Goal: Task Accomplishment & Management: Manage account settings

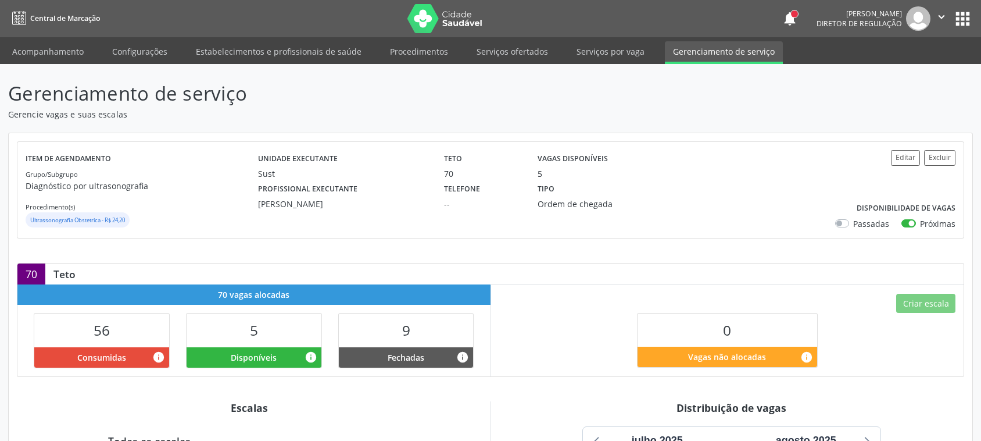
click at [515, 52] on link "Serviços ofertados" at bounding box center [513, 51] width 88 height 20
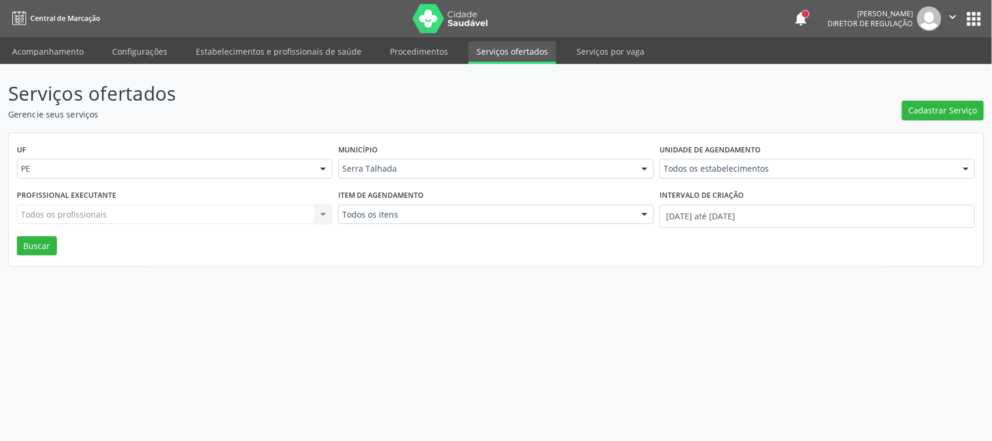
click at [504, 51] on link "Serviços ofertados" at bounding box center [513, 52] width 88 height 23
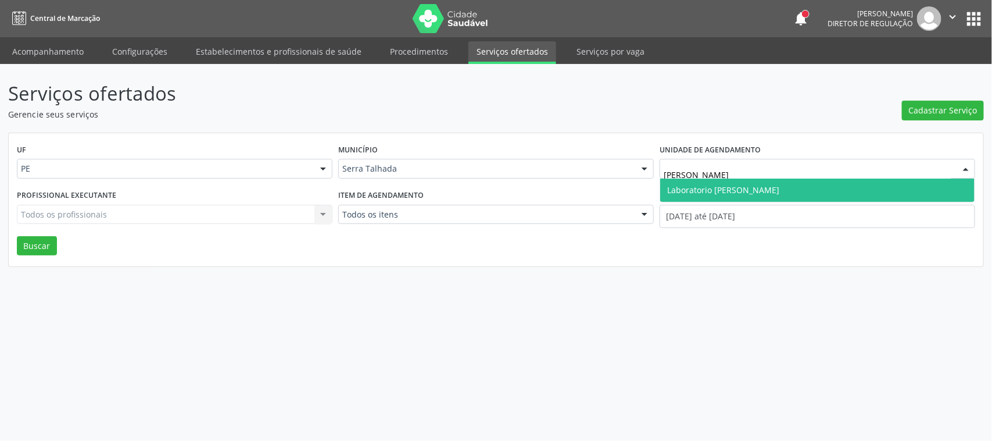
type input "paulo ter"
click at [778, 191] on span "Laboratorio [PERSON_NAME]" at bounding box center [817, 189] width 314 height 23
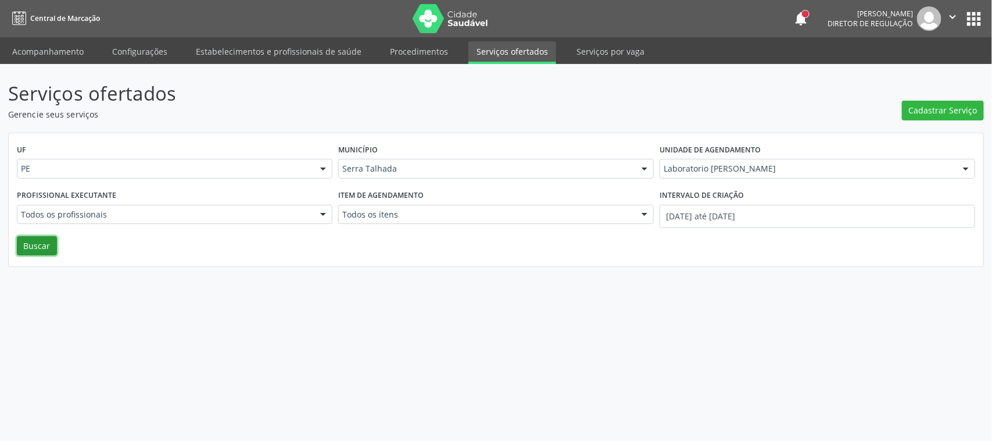
click at [38, 247] on button "Buscar" at bounding box center [37, 246] width 40 height 20
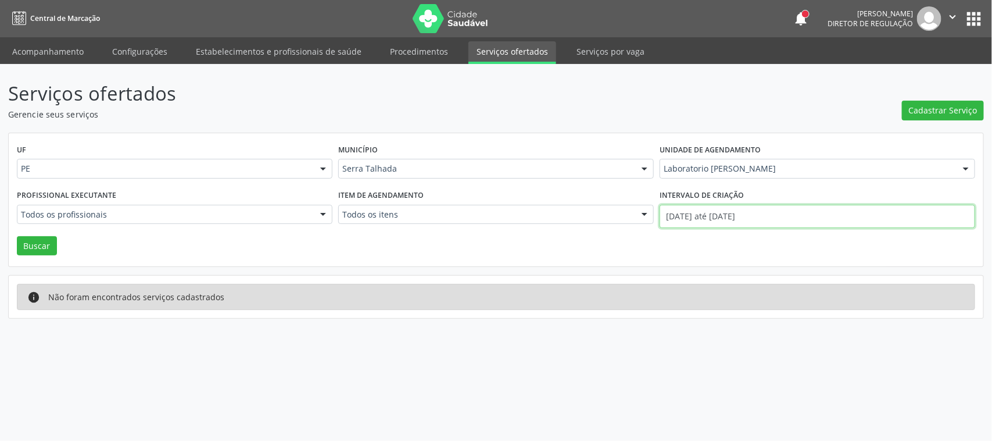
click at [737, 214] on input "01/08/2025 até 15/08/2025" at bounding box center [818, 216] width 316 height 23
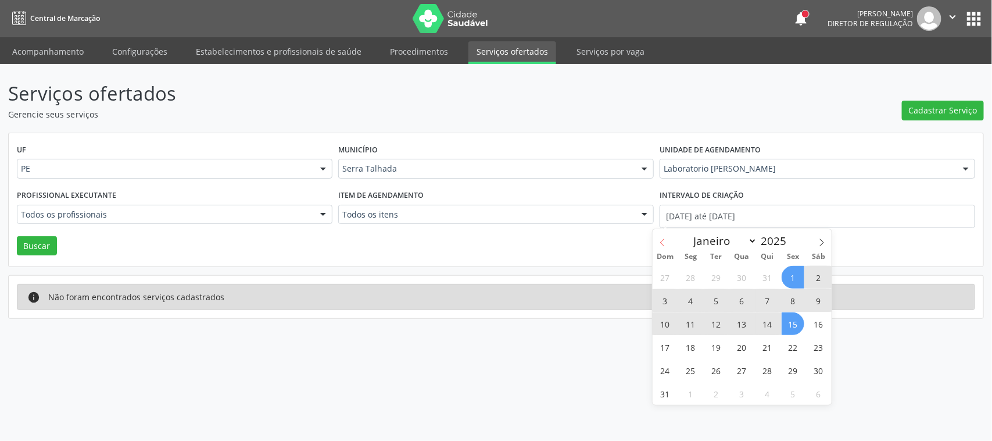
click at [666, 239] on icon at bounding box center [663, 242] width 8 height 8
select select "6"
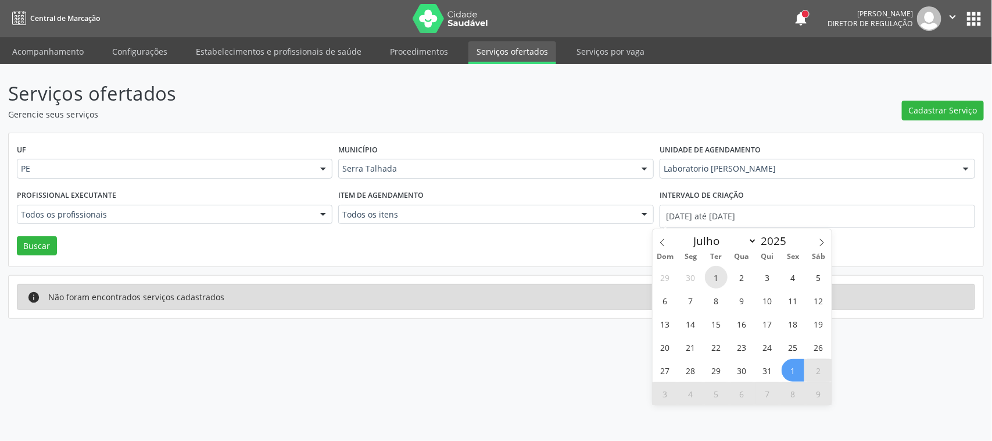
click at [716, 271] on span "1" at bounding box center [716, 277] width 23 height 23
type input "01/07/2025"
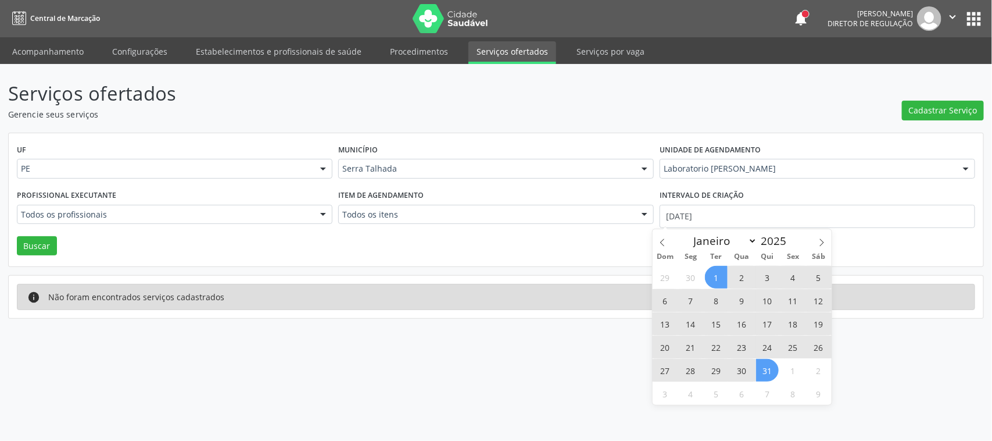
click at [760, 373] on span "31" at bounding box center [767, 370] width 23 height 23
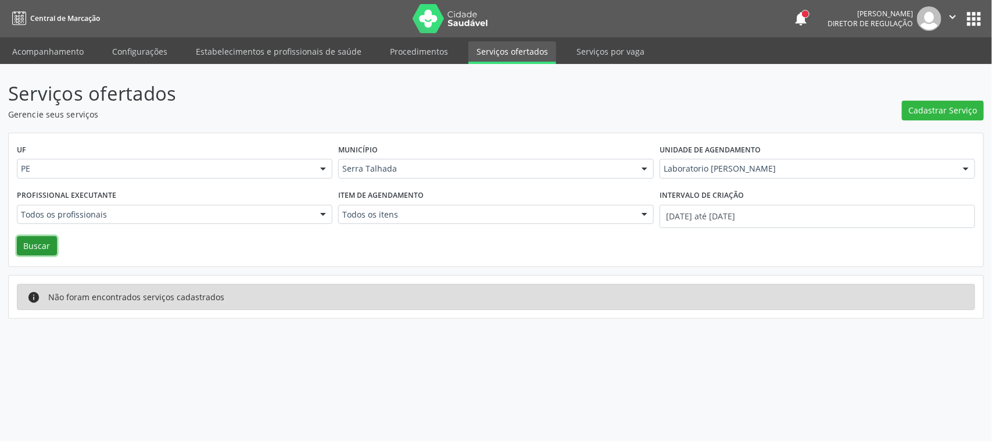
click at [35, 242] on button "Buscar" at bounding box center [37, 246] width 40 height 20
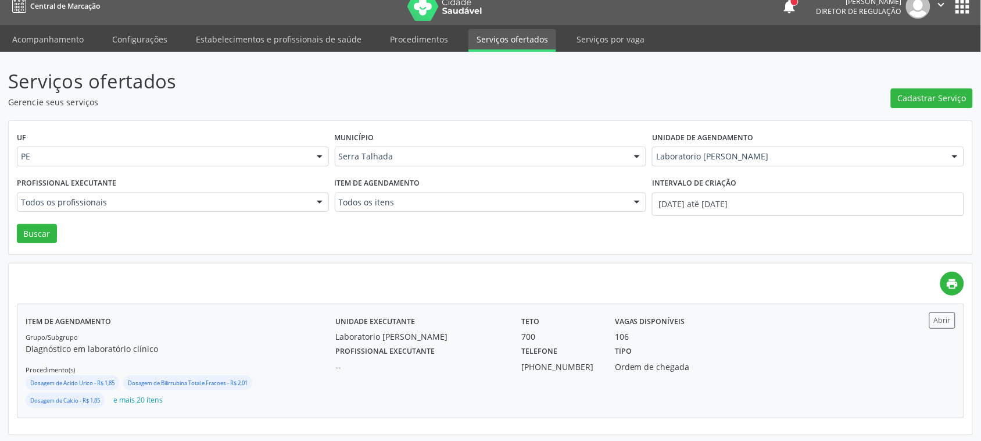
scroll to position [15, 0]
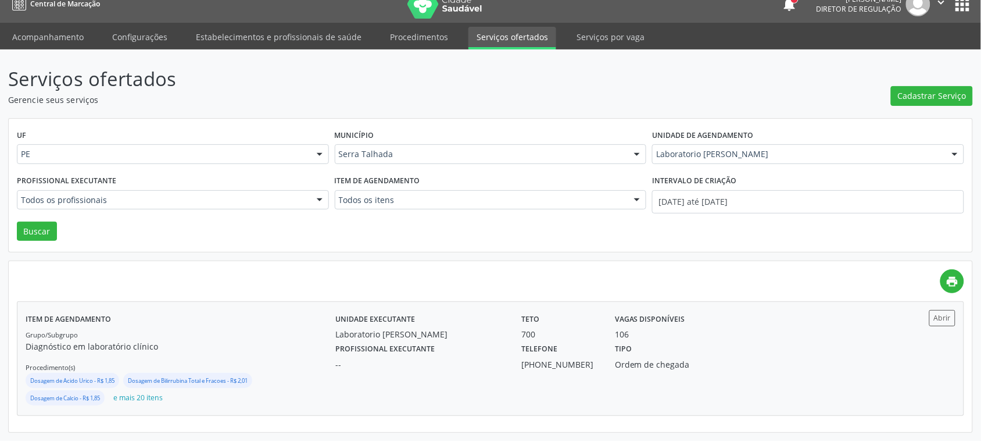
click at [742, 374] on div "Unidade executante Laboratorio Jose Paulo Terto Teto 700 Vagas disponíveis 106 …" at bounding box center [606, 358] width 542 height 97
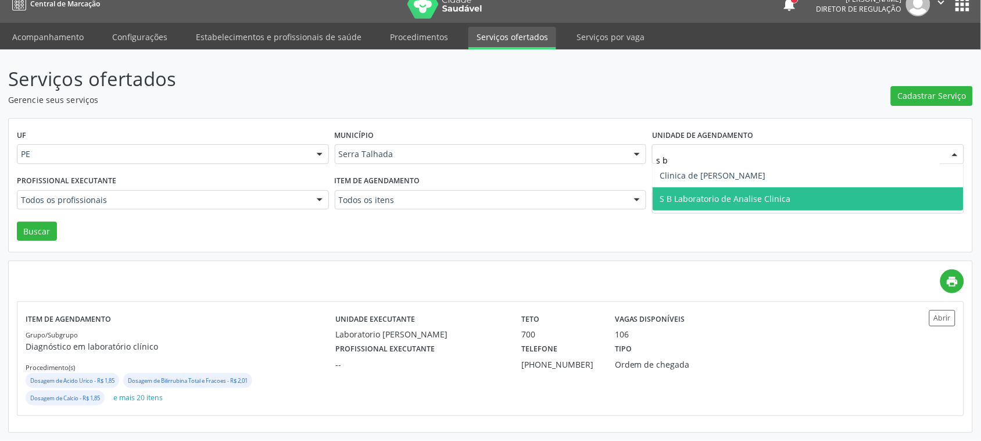
click at [696, 196] on span "S B Laboratorio de Analise Clinica" at bounding box center [725, 198] width 131 height 11
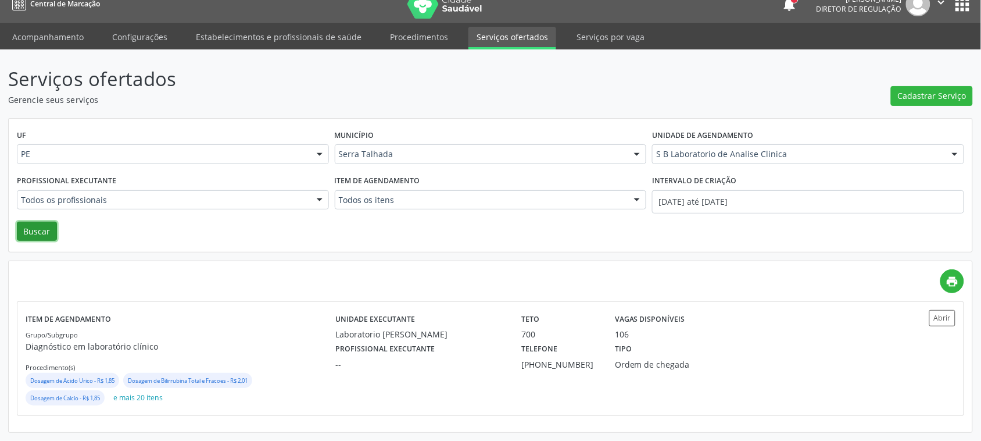
click at [40, 226] on button "Buscar" at bounding box center [37, 231] width 40 height 20
click at [693, 344] on div "Tipo Ordem de chegada" at bounding box center [677, 355] width 140 height 30
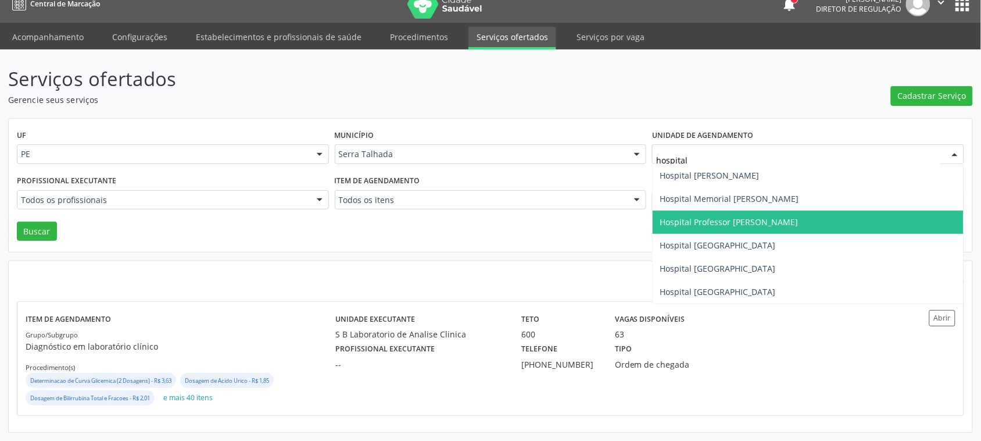
type input "hospital s"
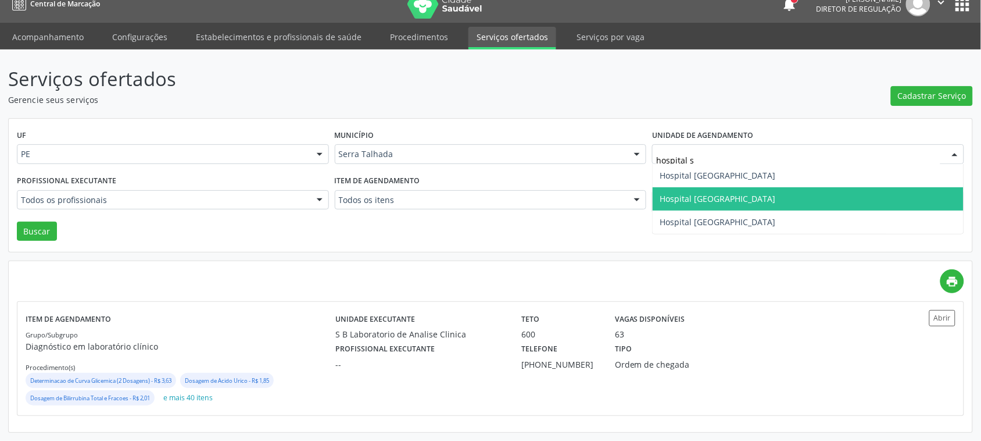
click at [727, 198] on span "Hospital [GEOGRAPHIC_DATA]" at bounding box center [718, 198] width 116 height 11
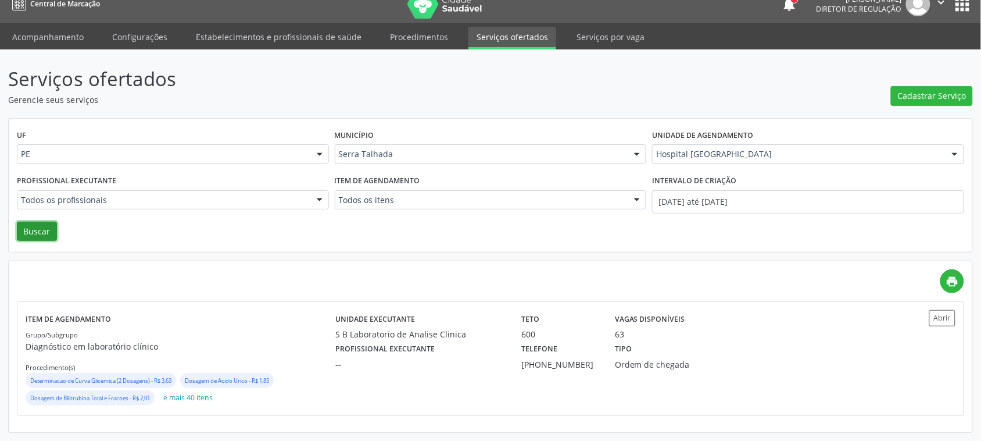
click at [29, 227] on button "Buscar" at bounding box center [37, 231] width 40 height 20
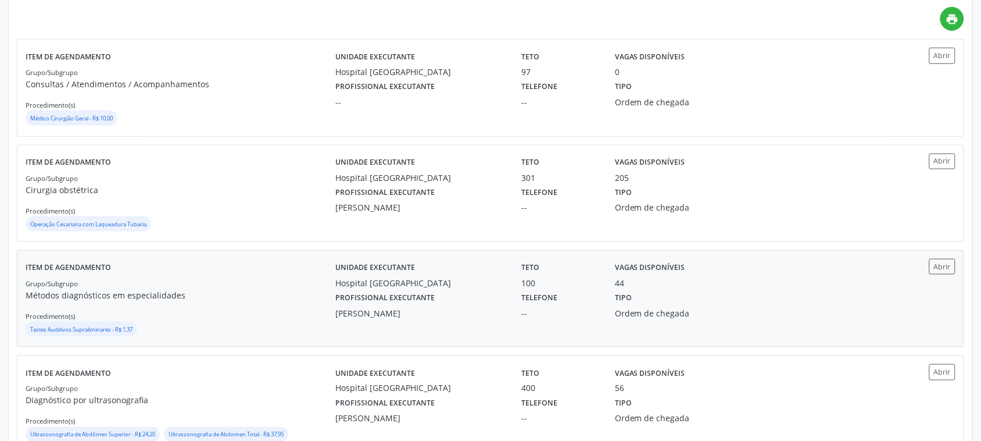
scroll to position [291, 0]
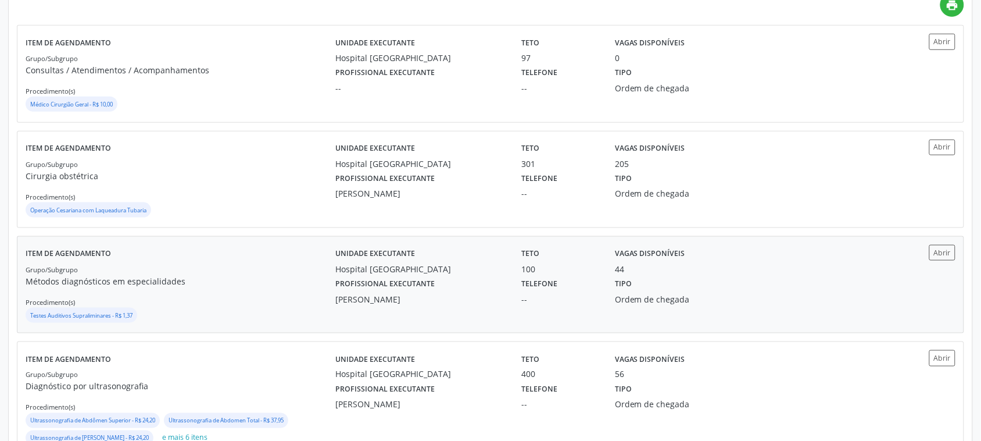
click at [410, 279] on label "Profissional executante" at bounding box center [384, 284] width 99 height 18
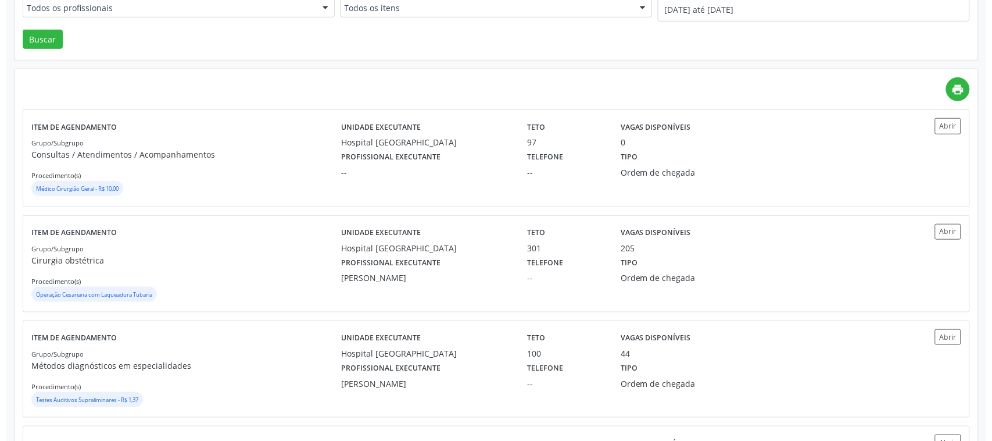
scroll to position [0, 0]
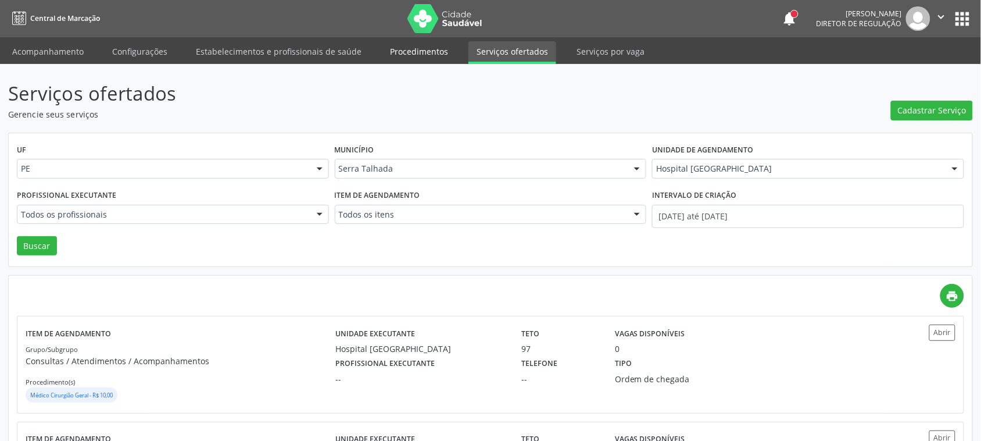
click at [421, 52] on link "Procedimentos" at bounding box center [419, 51] width 74 height 20
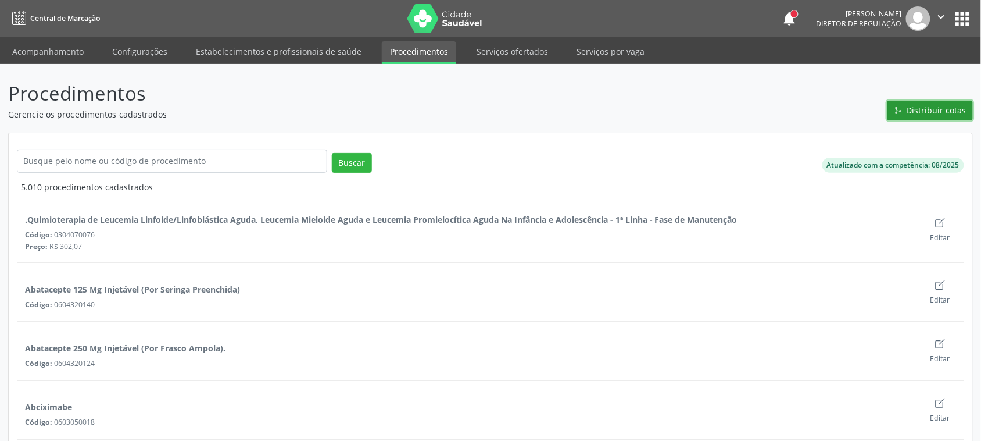
click at [923, 109] on span "Distribuir cotas" at bounding box center [937, 110] width 60 height 12
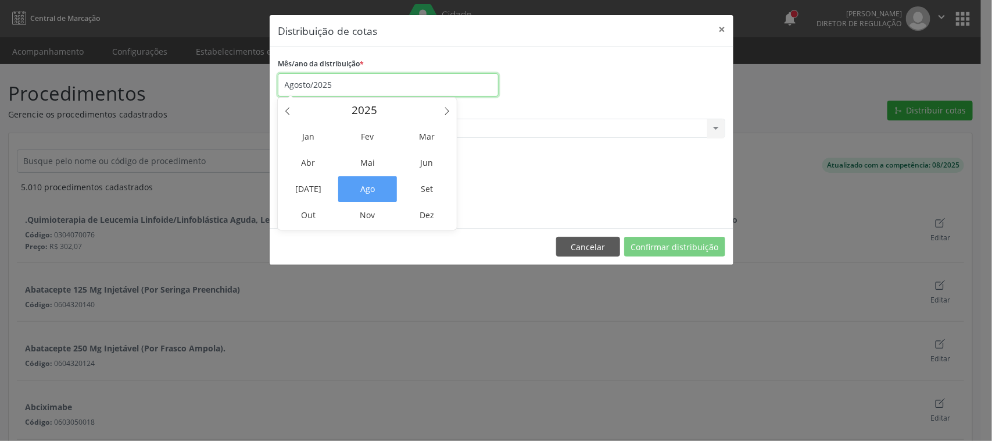
click at [315, 80] on input "Agosto/2025" at bounding box center [388, 84] width 221 height 23
click at [376, 192] on span "Ago" at bounding box center [367, 189] width 59 height 26
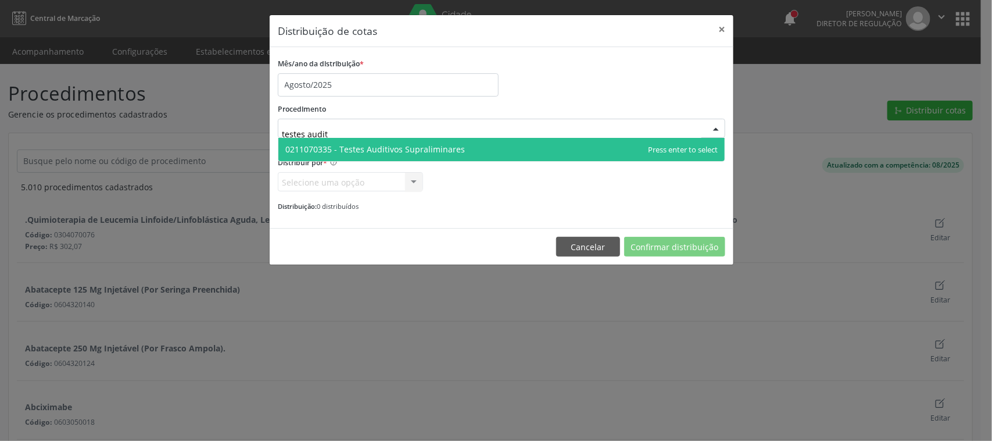
type input "testes auditi"
click at [493, 155] on span "0211070335 - Testes Auditivos Supraliminares" at bounding box center [501, 149] width 446 height 23
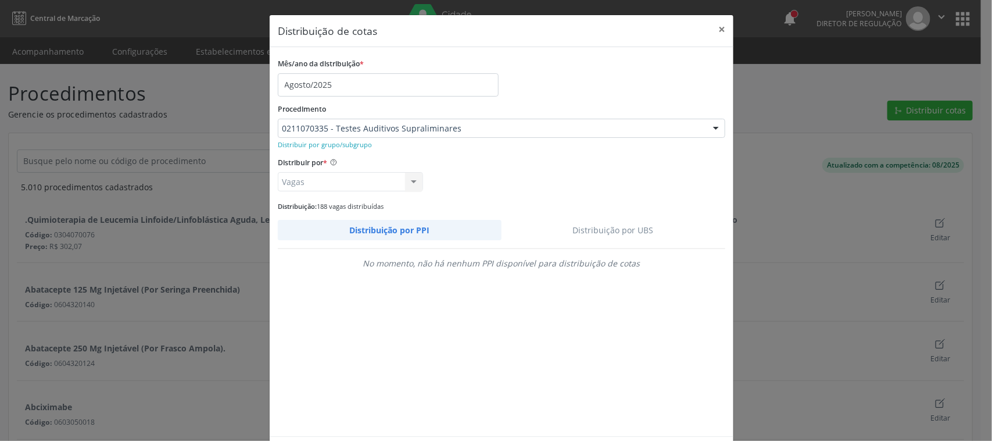
click at [622, 233] on link "Distribuição por UBS" at bounding box center [614, 230] width 224 height 20
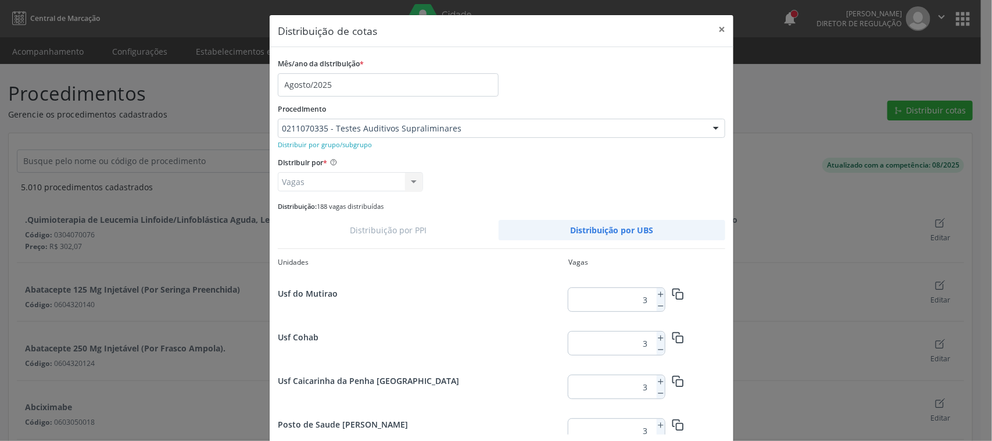
scroll to position [155, 0]
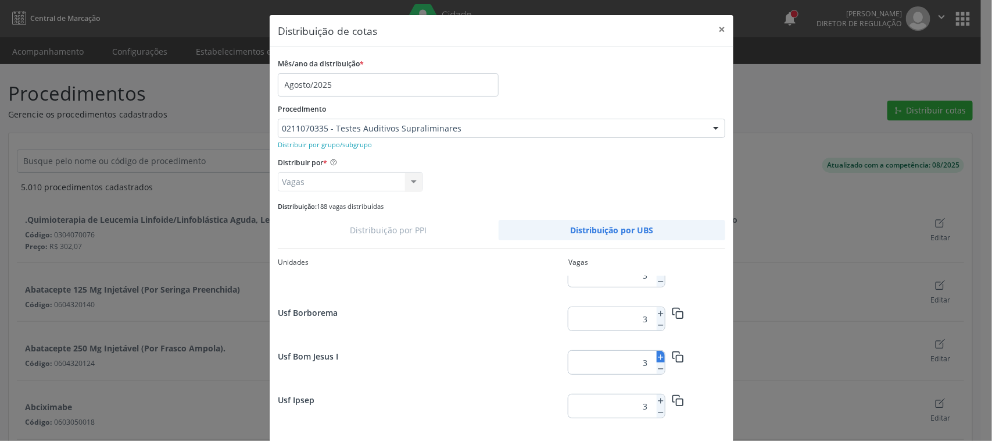
click at [657, 353] on icon at bounding box center [661, 357] width 8 height 8
type input "5"
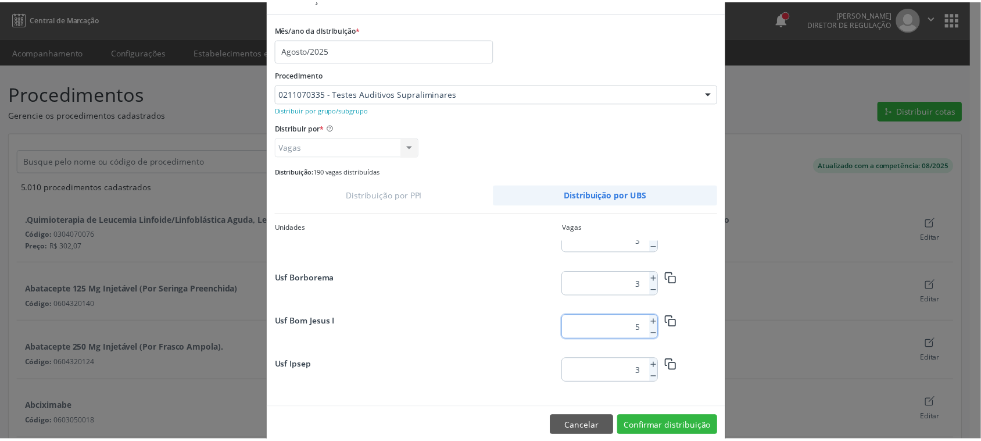
scroll to position [53, 0]
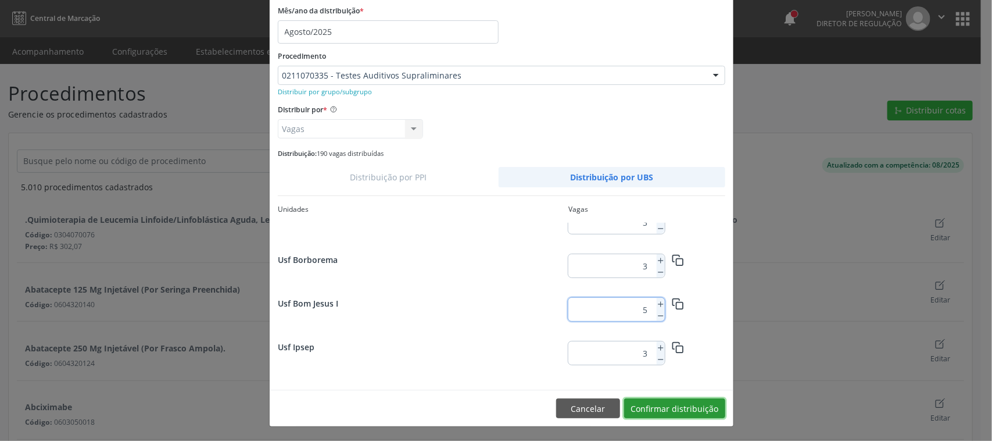
click at [689, 407] on button "Confirmar distribuição" at bounding box center [674, 408] width 101 height 20
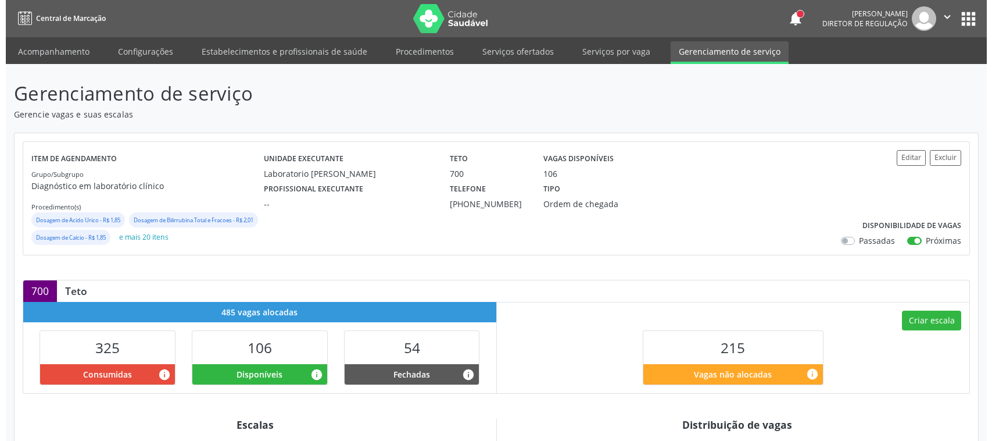
scroll to position [208, 0]
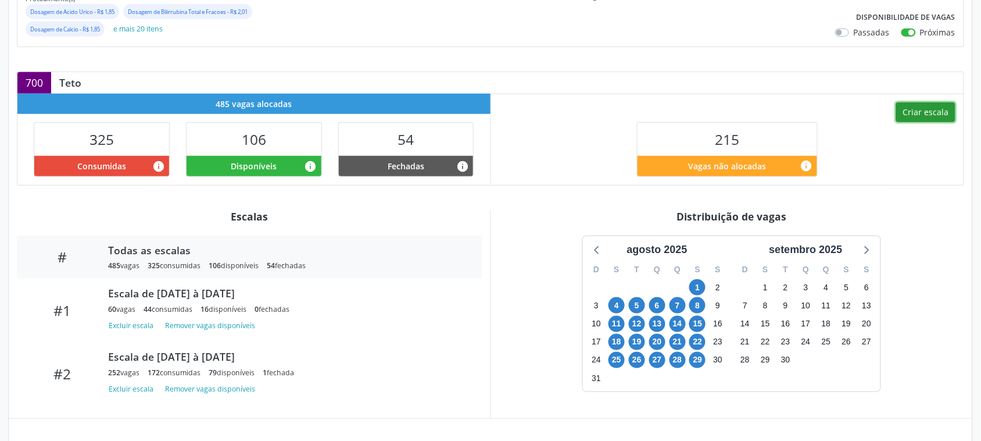
click at [914, 122] on button "Criar escala" at bounding box center [925, 112] width 59 height 20
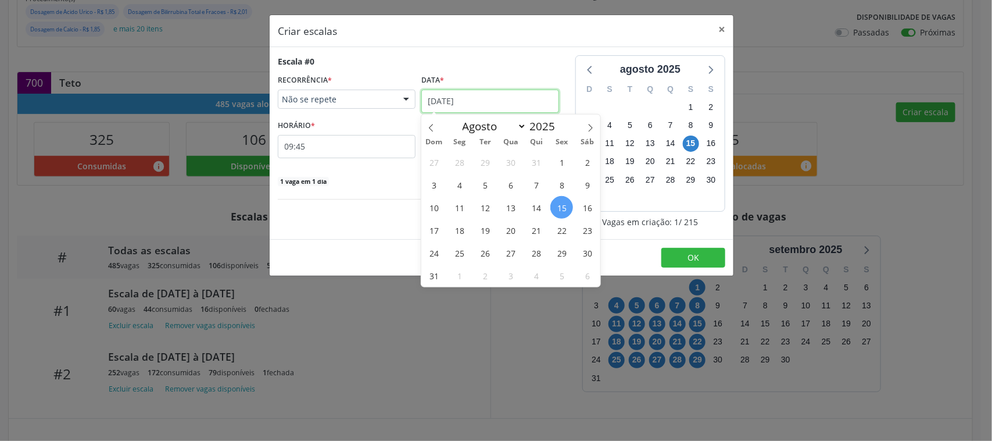
click at [453, 109] on body "Central de Marcação notifications [PERSON_NAME] Diretor de regulação  Configur…" at bounding box center [496, 12] width 992 height 441
click at [457, 228] on span "18" at bounding box center [459, 230] width 23 height 23
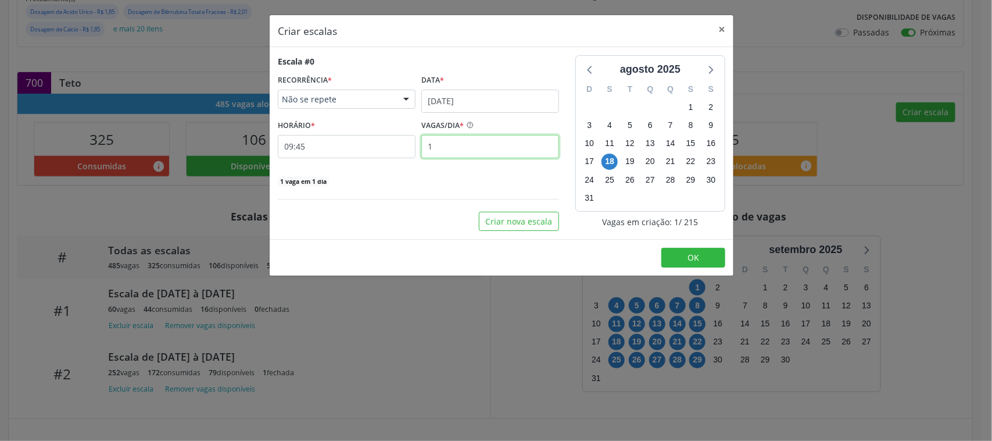
click at [442, 140] on input "1" at bounding box center [490, 146] width 138 height 23
type input "12"
click at [312, 152] on input "09:45" at bounding box center [347, 146] width 138 height 23
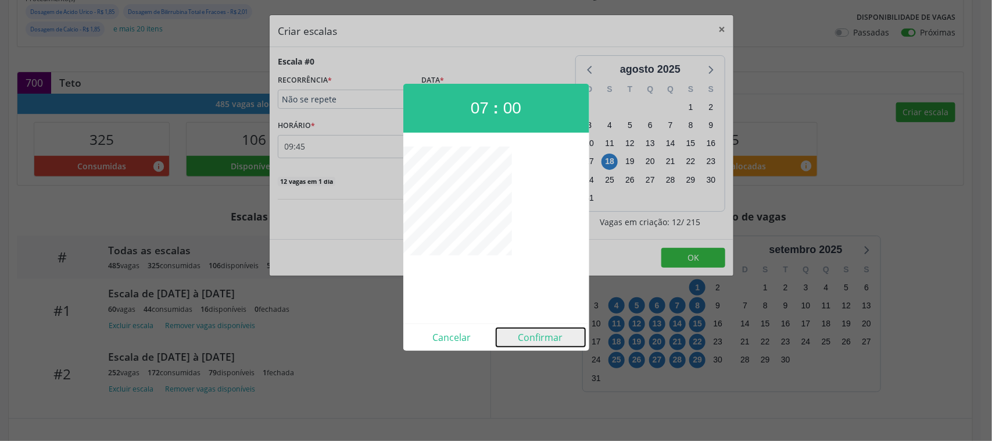
click at [557, 339] on button "Confirmar" at bounding box center [540, 337] width 89 height 19
type input "07:00"
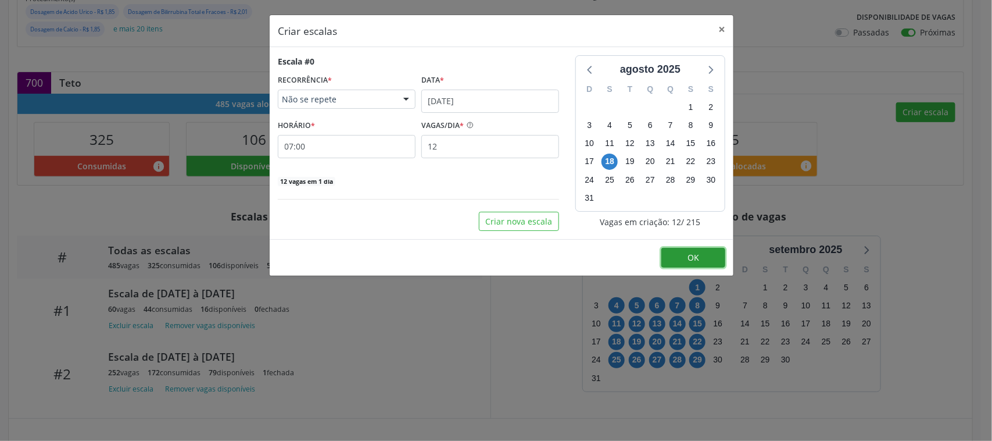
click at [670, 251] on button "OK" at bounding box center [694, 258] width 64 height 20
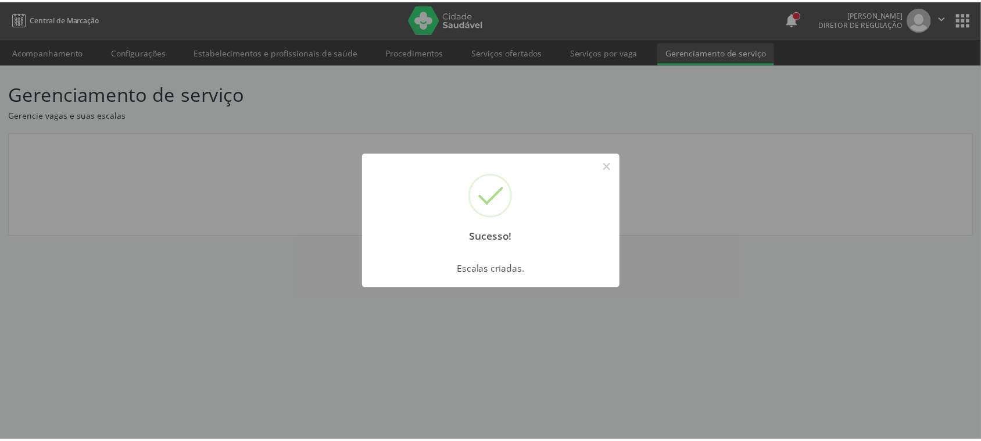
scroll to position [0, 0]
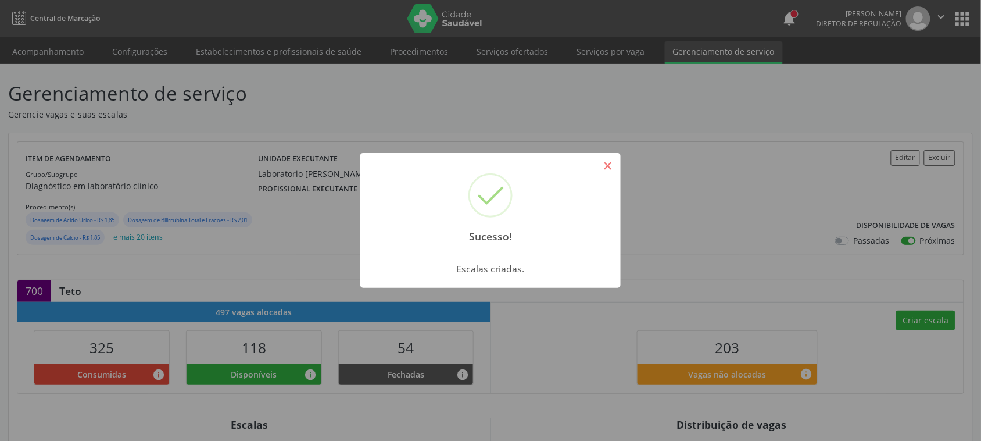
click at [609, 166] on button "×" at bounding box center [608, 166] width 20 height 20
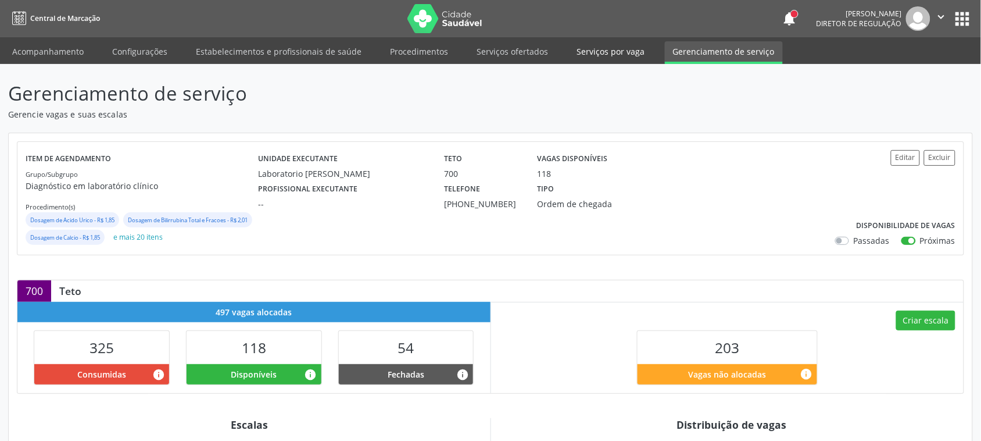
click at [574, 55] on link "Serviços por vaga" at bounding box center [611, 51] width 84 height 20
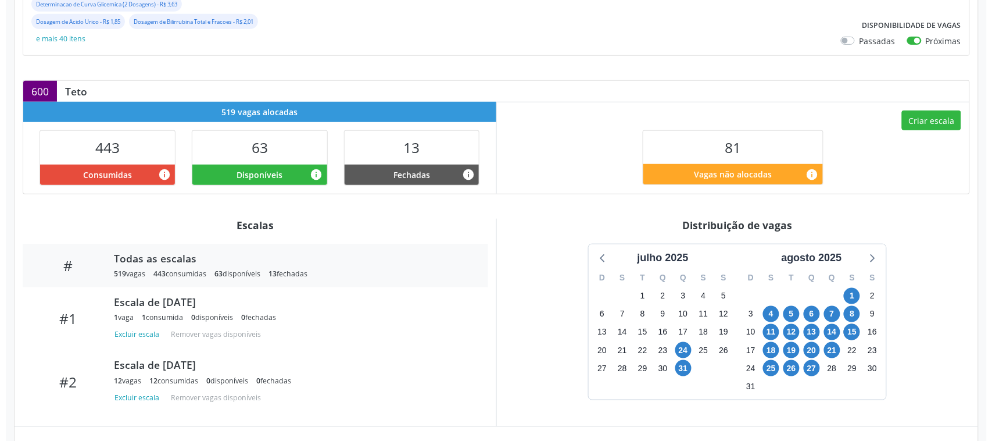
scroll to position [129, 0]
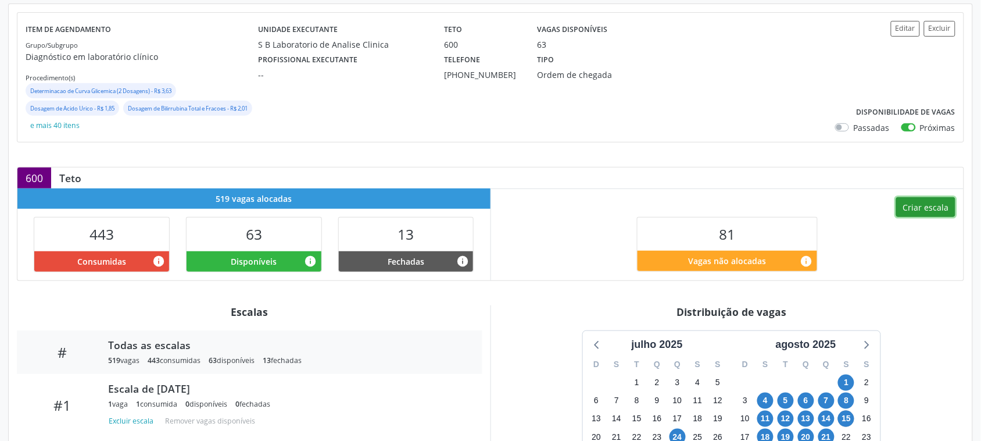
click at [922, 202] on button "Criar escala" at bounding box center [925, 207] width 59 height 20
select select "7"
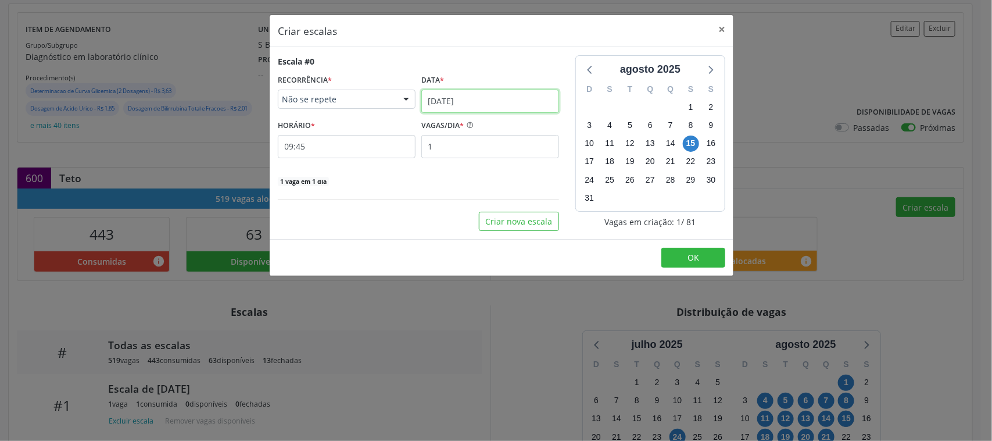
click at [445, 105] on input "15/08/2025" at bounding box center [490, 101] width 138 height 23
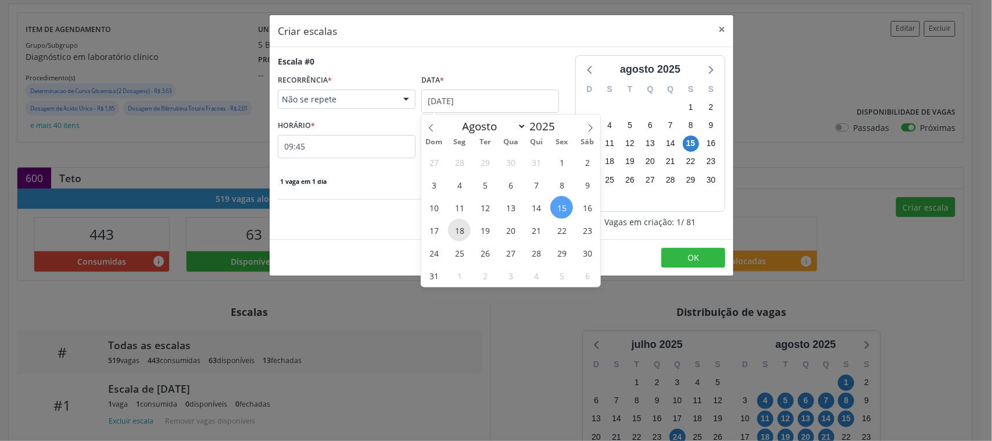
click at [465, 230] on span "18" at bounding box center [459, 230] width 23 height 23
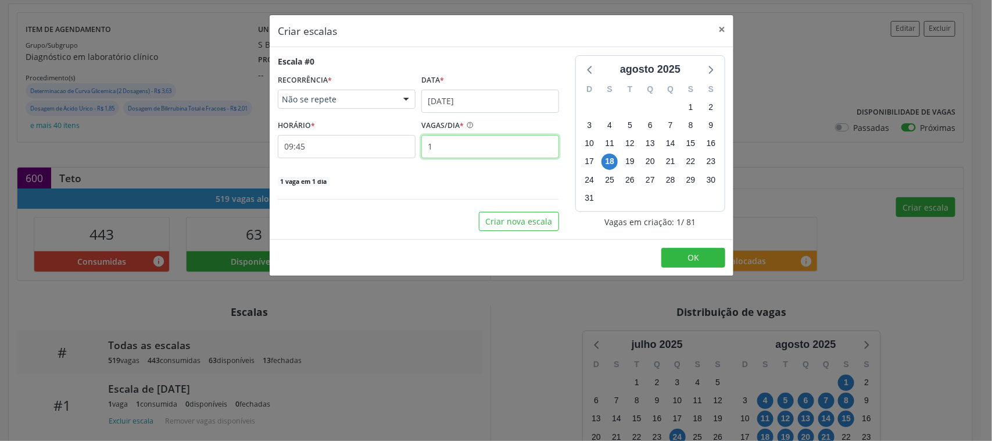
click at [458, 141] on input "1" at bounding box center [490, 146] width 138 height 23
type input "12"
click at [355, 145] on input "09:45" at bounding box center [347, 146] width 138 height 23
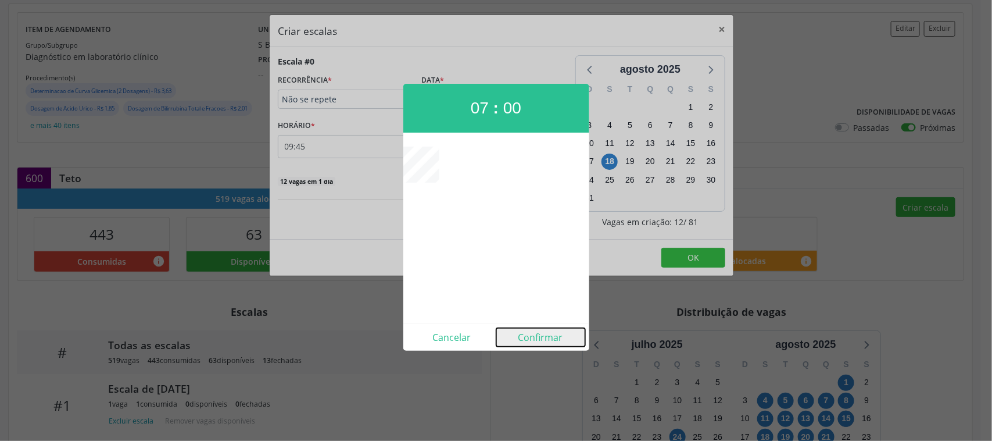
click at [550, 333] on button "Confirmar" at bounding box center [540, 337] width 89 height 19
type input "07:00"
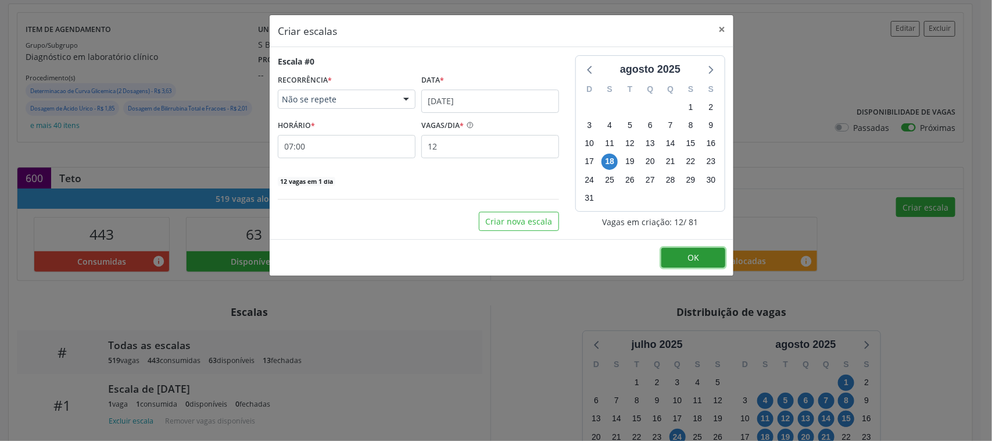
click at [705, 251] on button "OK" at bounding box center [694, 258] width 64 height 20
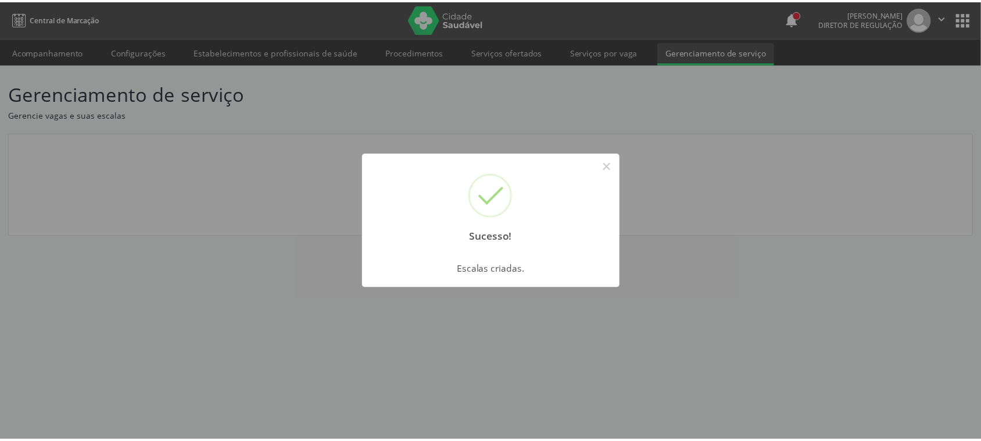
scroll to position [0, 0]
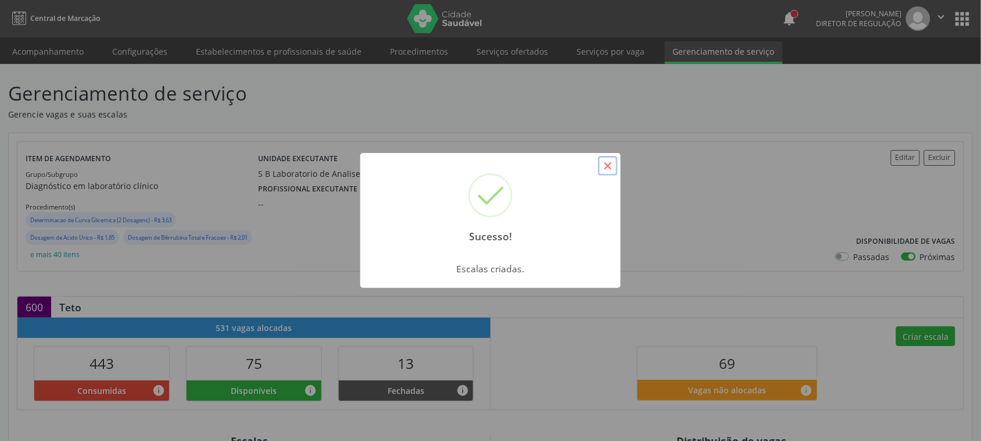
click at [602, 159] on button "×" at bounding box center [608, 166] width 20 height 20
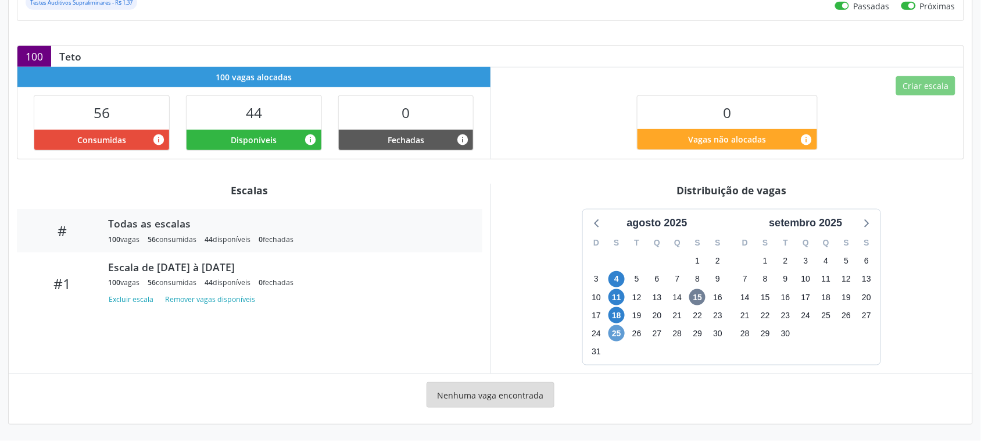
scroll to position [219, 0]
click at [617, 333] on span "25" at bounding box center [617, 333] width 16 height 16
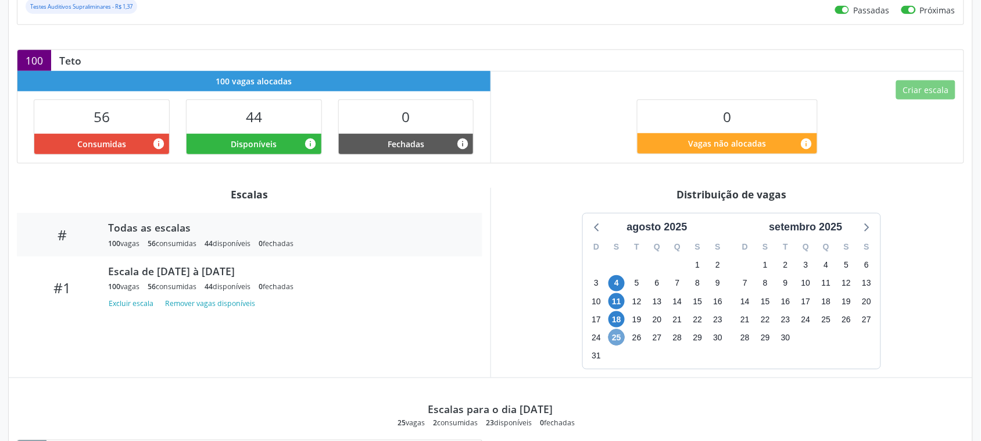
scroll to position [0, 0]
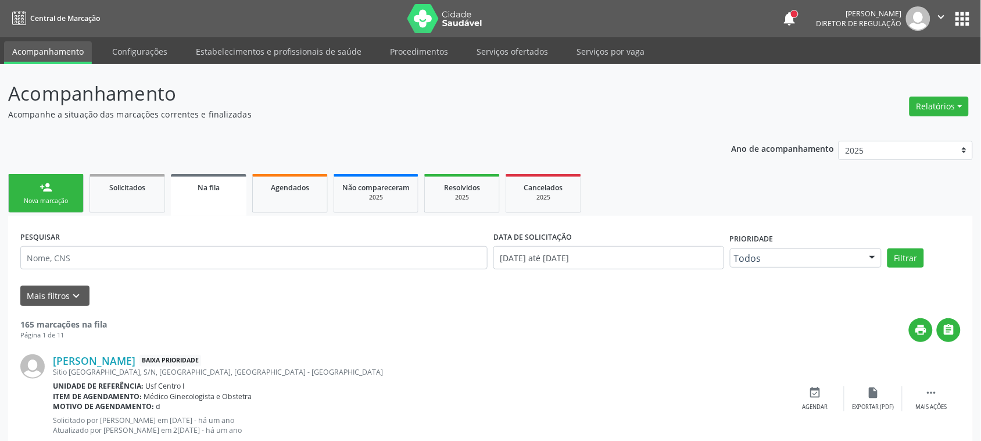
click at [58, 194] on link "person_add Nova marcação" at bounding box center [46, 193] width 76 height 39
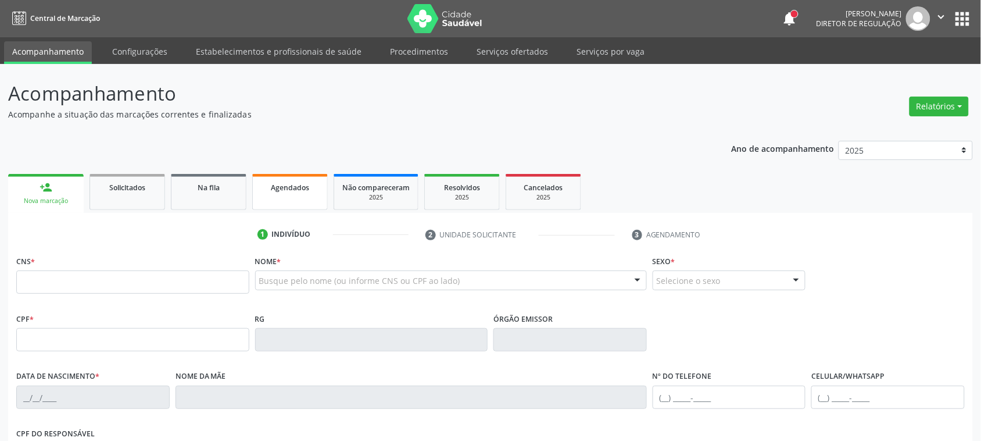
click at [316, 206] on link "Agendados" at bounding box center [290, 192] width 76 height 36
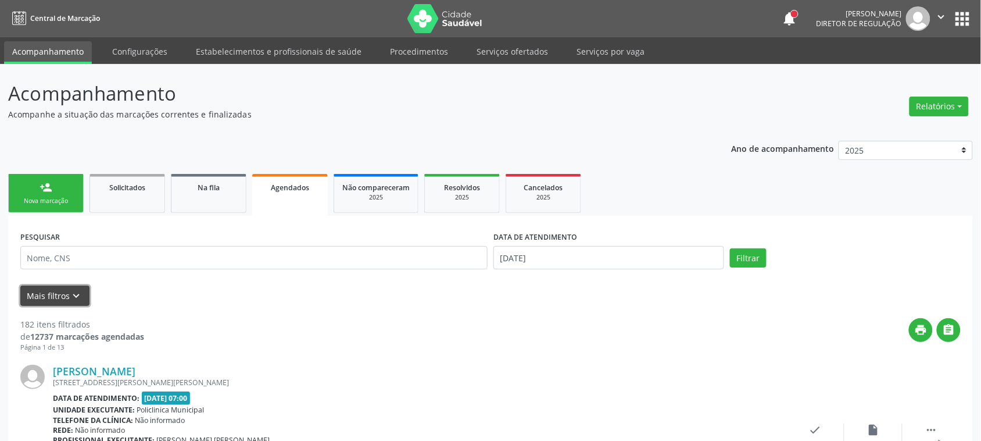
click at [86, 289] on button "Mais filtros keyboard_arrow_down" at bounding box center [54, 295] width 69 height 20
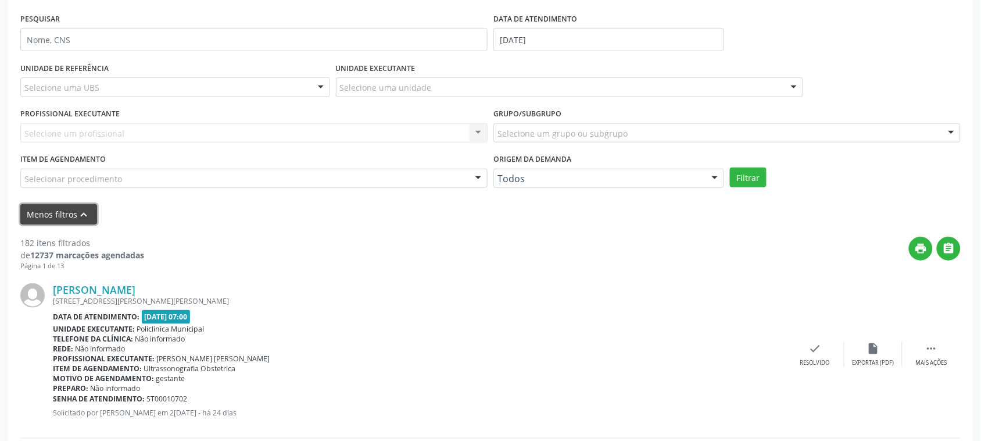
scroll to position [145, 0]
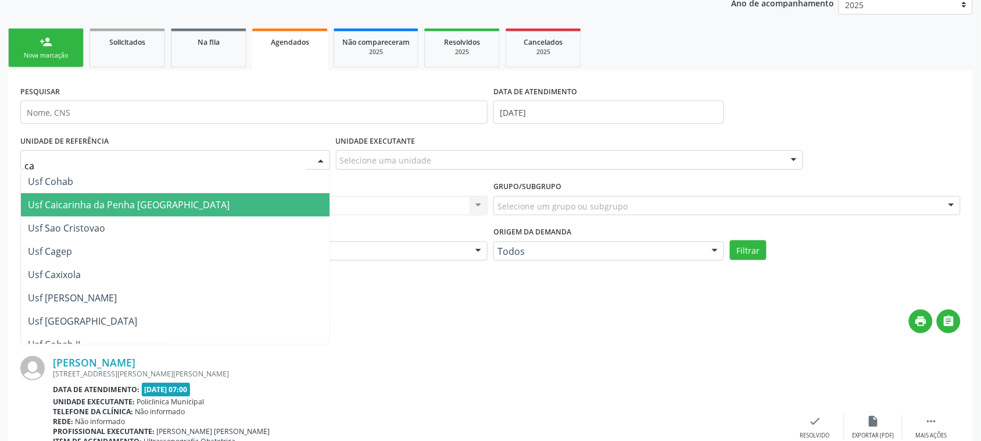
type input "cai"
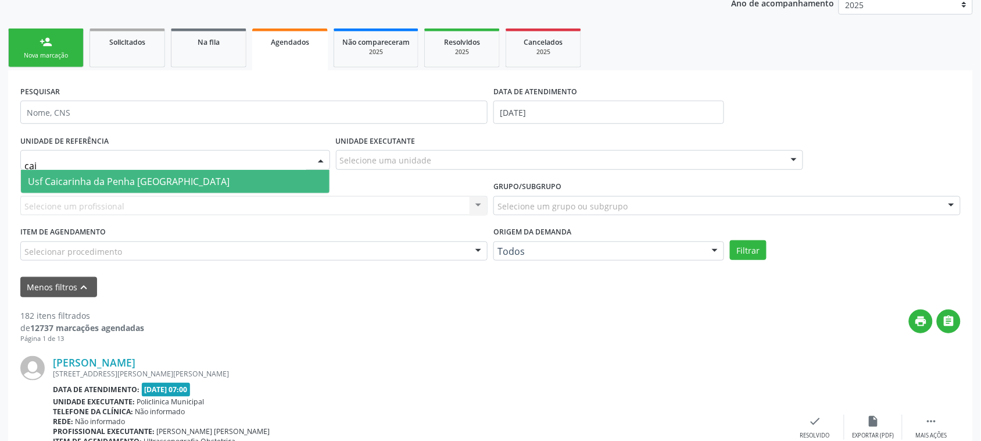
click at [214, 170] on span "Usf Caicarinha da Penha [GEOGRAPHIC_DATA]" at bounding box center [175, 181] width 309 height 23
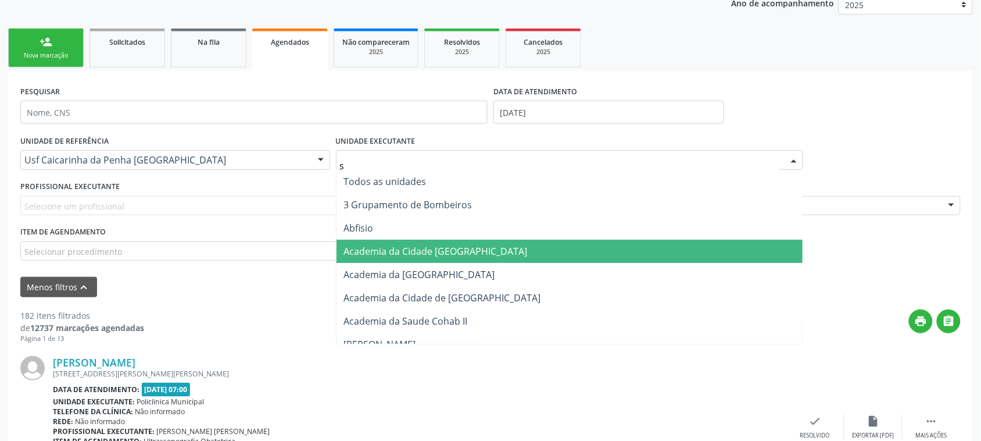
type input "s b"
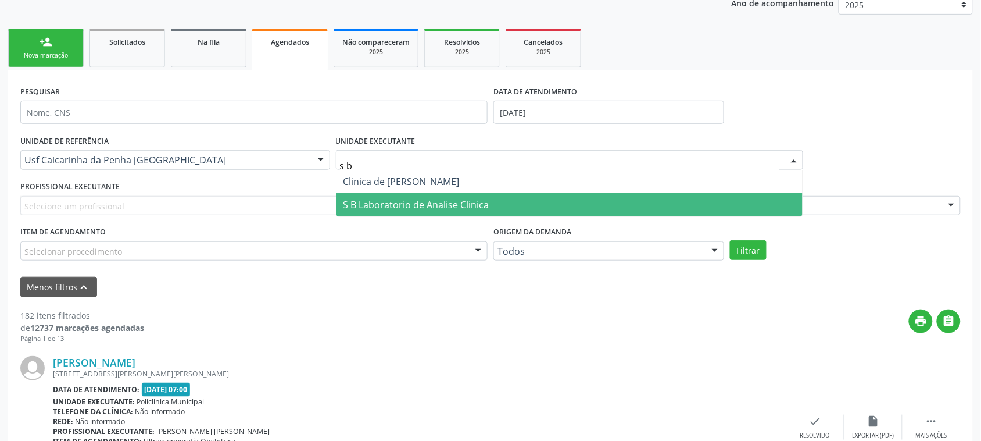
click at [381, 207] on span "S B Laboratorio de Analise Clinica" at bounding box center [417, 204] width 146 height 13
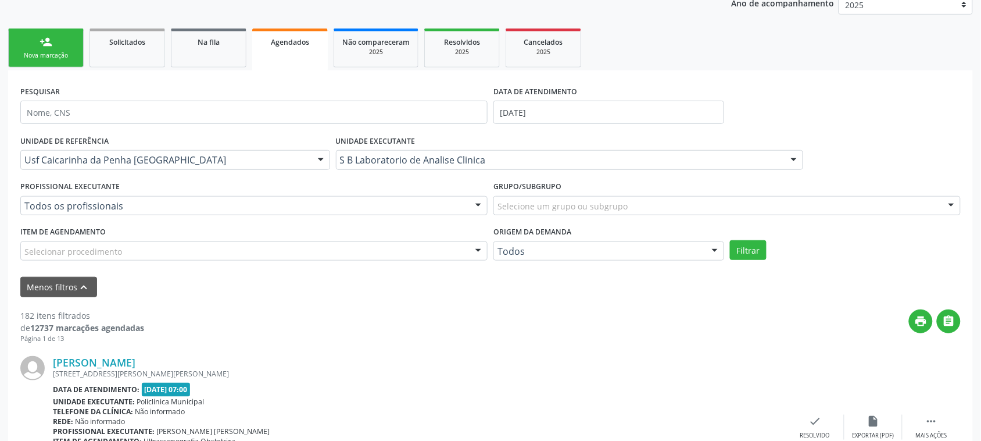
click at [748, 262] on div "UNIDADE DE REFERÊNCIA Usf Caicarinha da Penha Tauapiranga Todas as UBS Usf do M…" at bounding box center [490, 200] width 946 height 137
click at [748, 255] on button "Filtrar" at bounding box center [748, 250] width 37 height 20
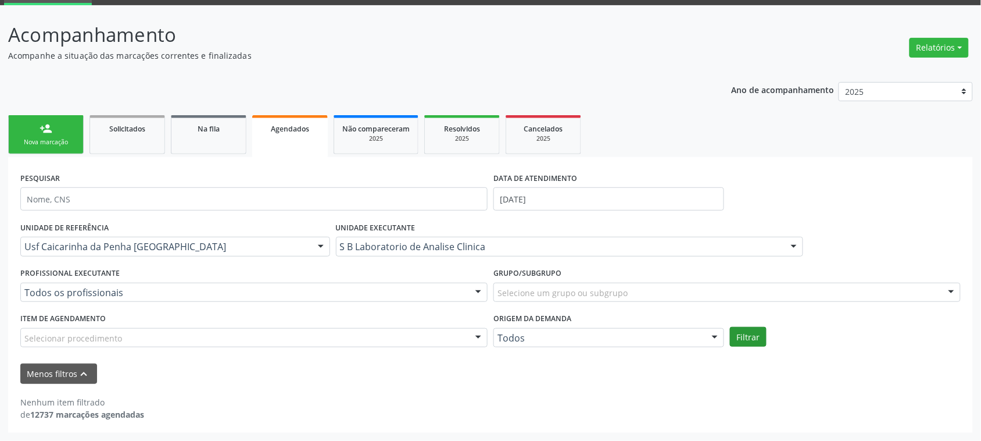
scroll to position [58, 0]
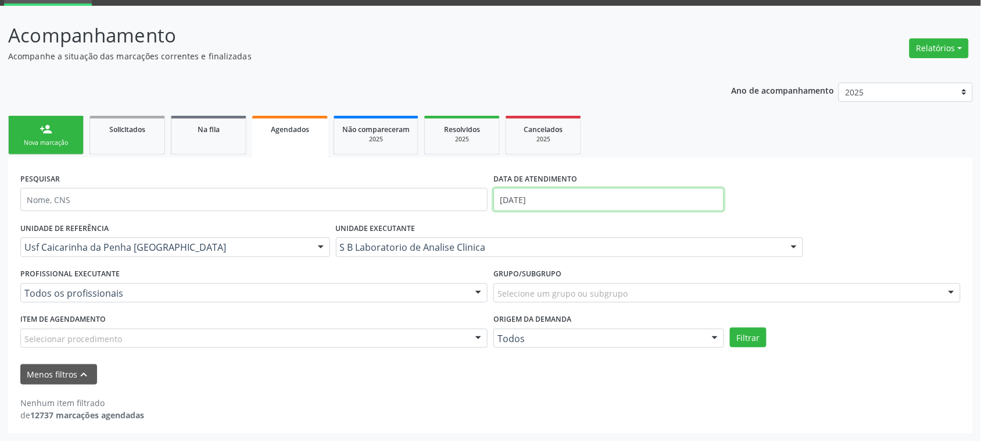
click at [568, 192] on input "[DATE]" at bounding box center [609, 199] width 231 height 23
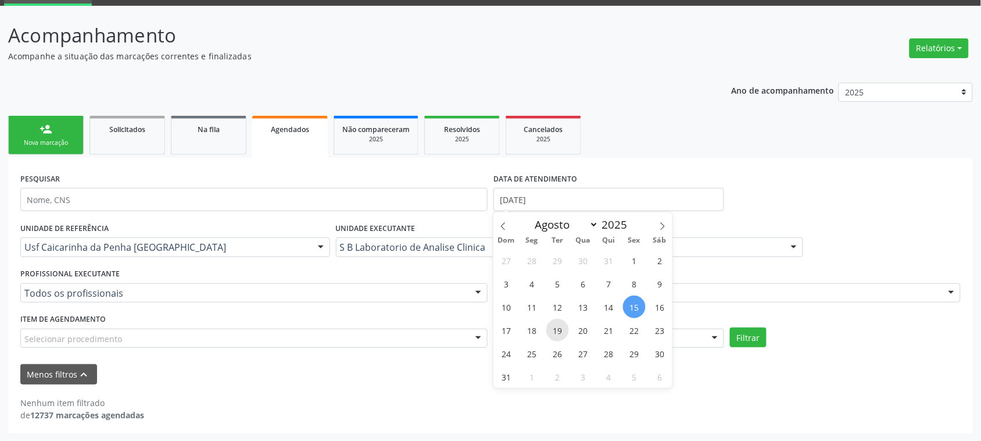
click at [553, 327] on span "19" at bounding box center [557, 330] width 23 height 23
type input "19/08/2025"
click at [551, 327] on span "19" at bounding box center [557, 330] width 23 height 23
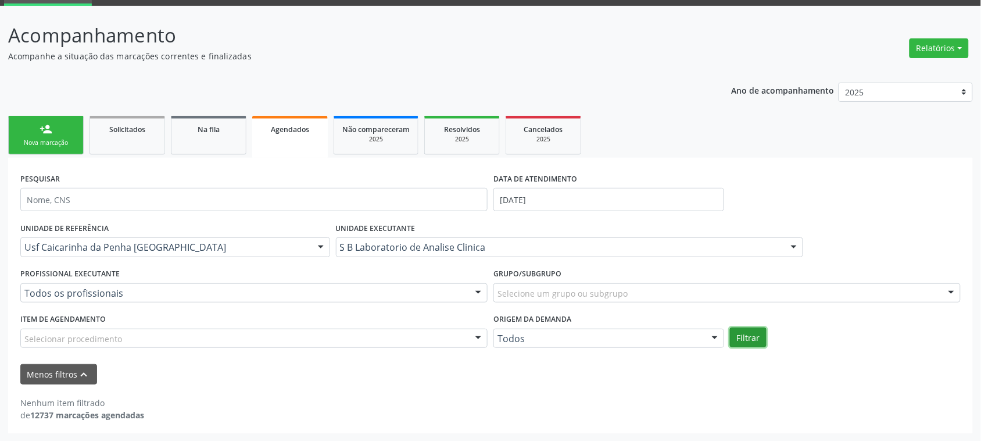
click at [753, 336] on button "Filtrar" at bounding box center [748, 337] width 37 height 20
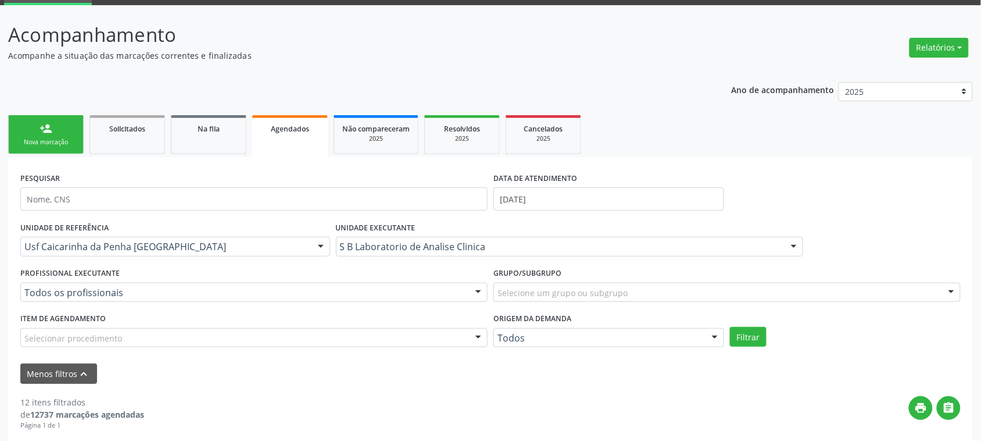
scroll to position [0, 0]
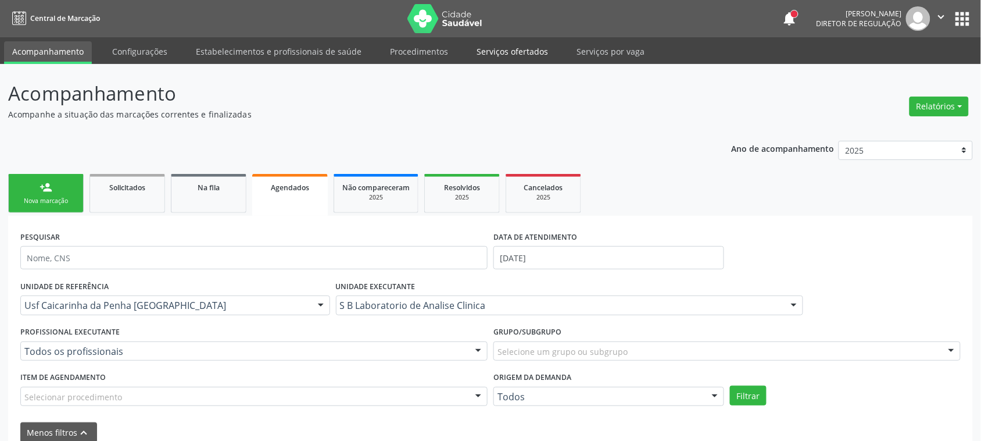
click at [516, 49] on link "Serviços ofertados" at bounding box center [513, 51] width 88 height 20
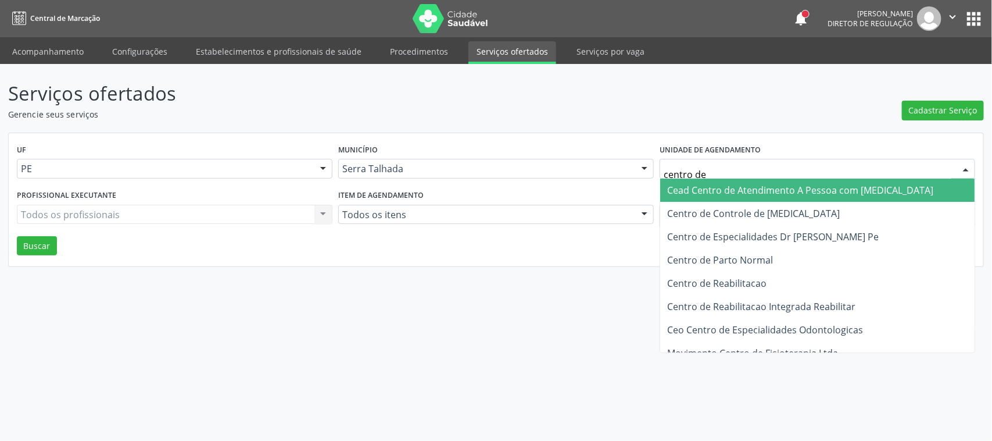
type input "centro de r"
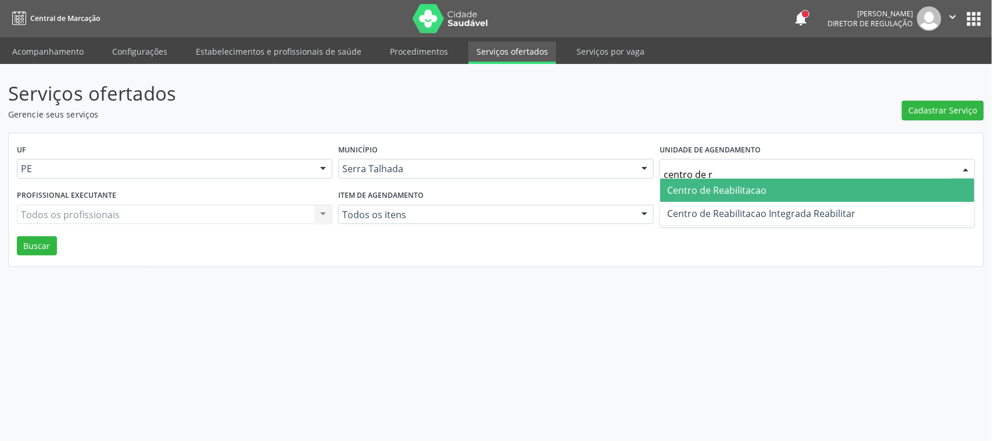
click at [752, 193] on span "Centro de Reabilitacao" at bounding box center [716, 190] width 99 height 13
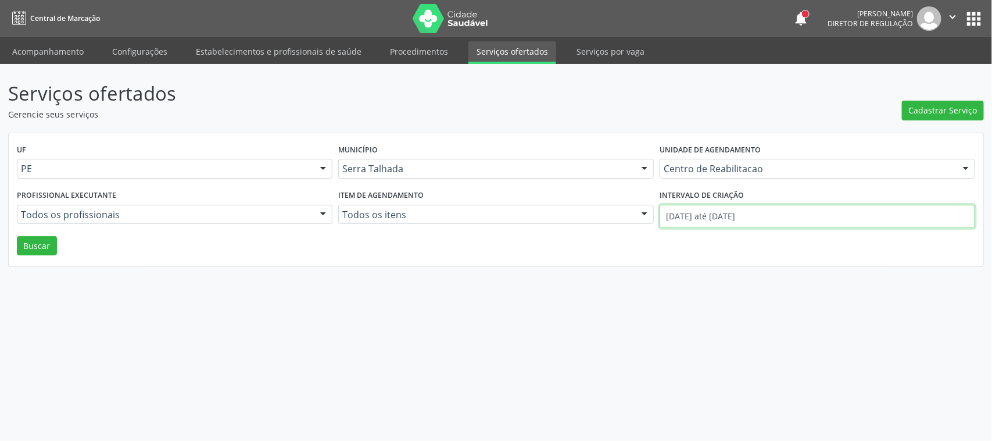
click at [717, 215] on input "01/08/2025 até 15/08/2025" at bounding box center [818, 216] width 316 height 23
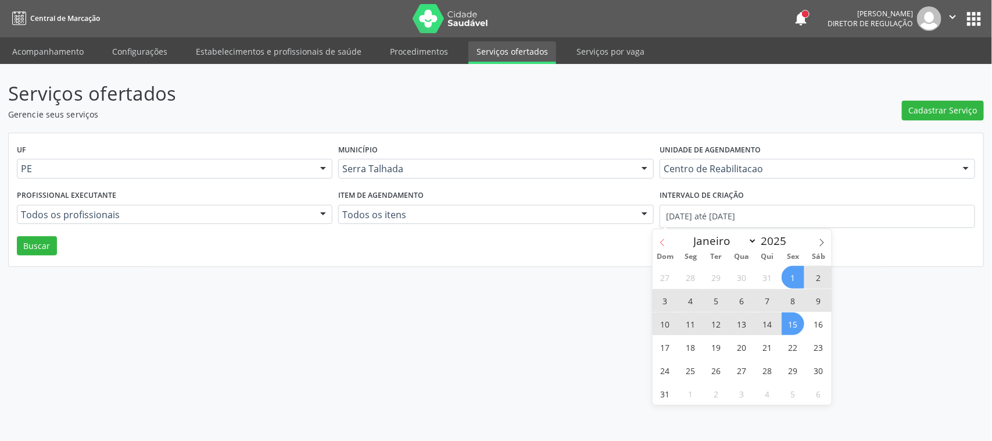
click at [667, 240] on span at bounding box center [663, 239] width 20 height 20
select select "6"
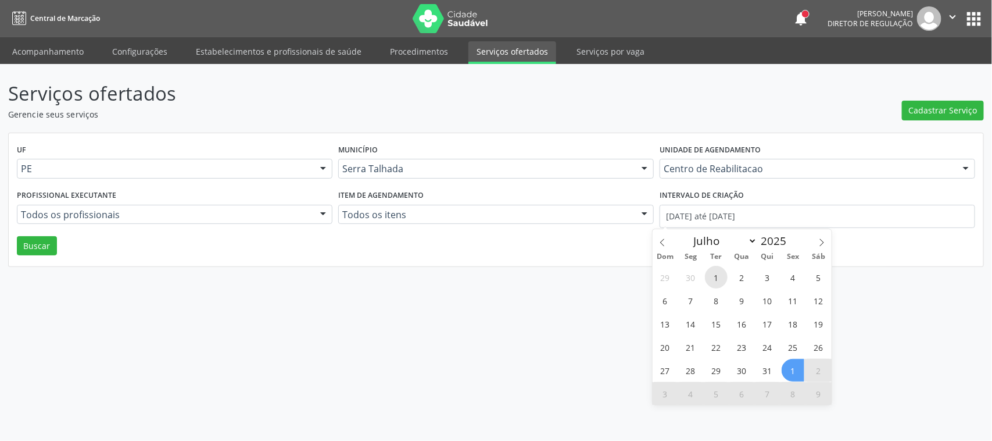
click at [713, 280] on span "1" at bounding box center [716, 277] width 23 height 23
type input "01/07/2025"
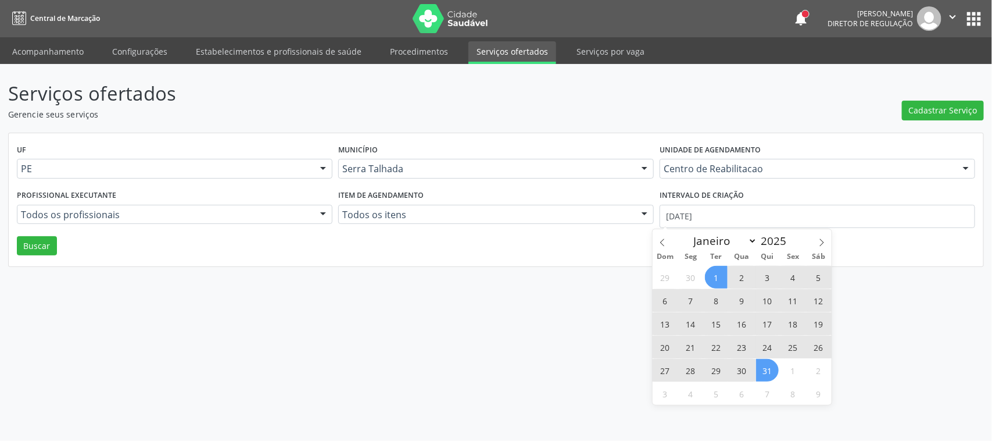
click at [777, 375] on span "31" at bounding box center [767, 370] width 23 height 23
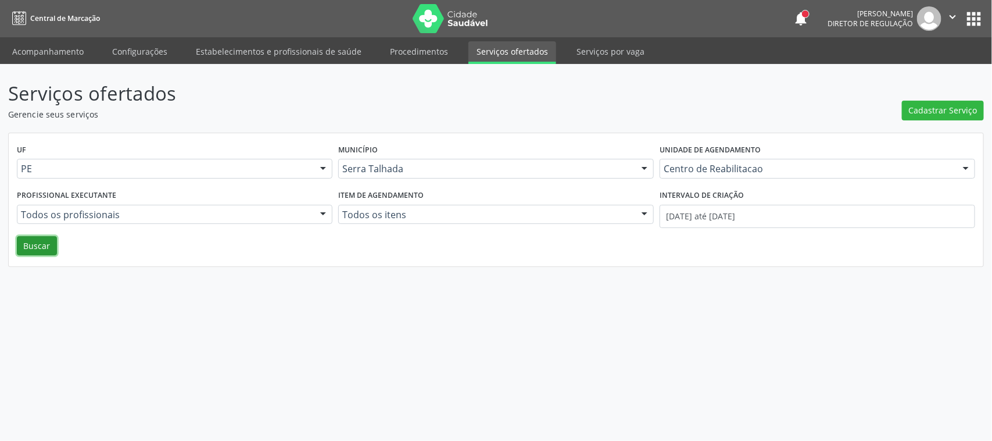
click at [31, 245] on button "Buscar" at bounding box center [37, 246] width 40 height 20
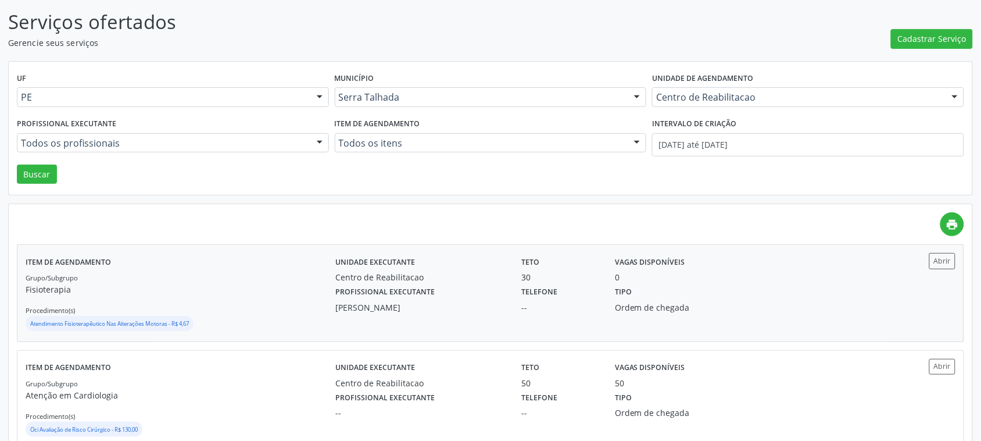
scroll to position [73, 0]
click at [378, 127] on label "Item de agendamento" at bounding box center [377, 123] width 85 height 18
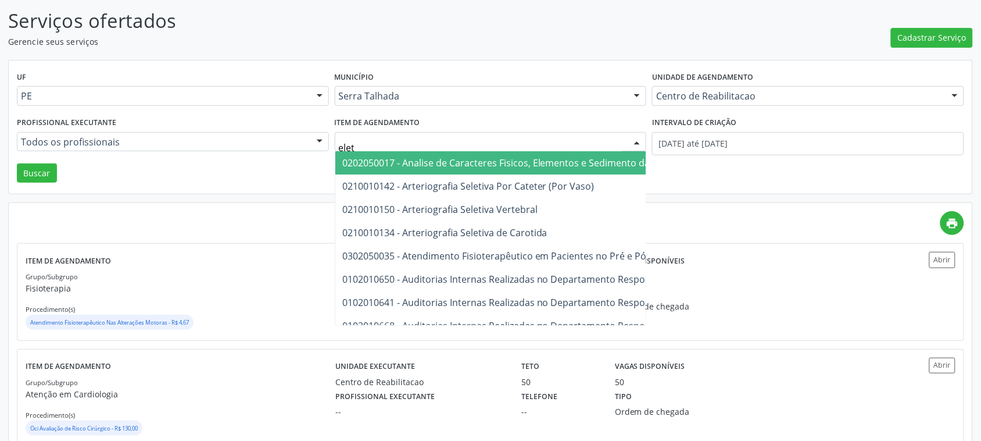
type input "eletr"
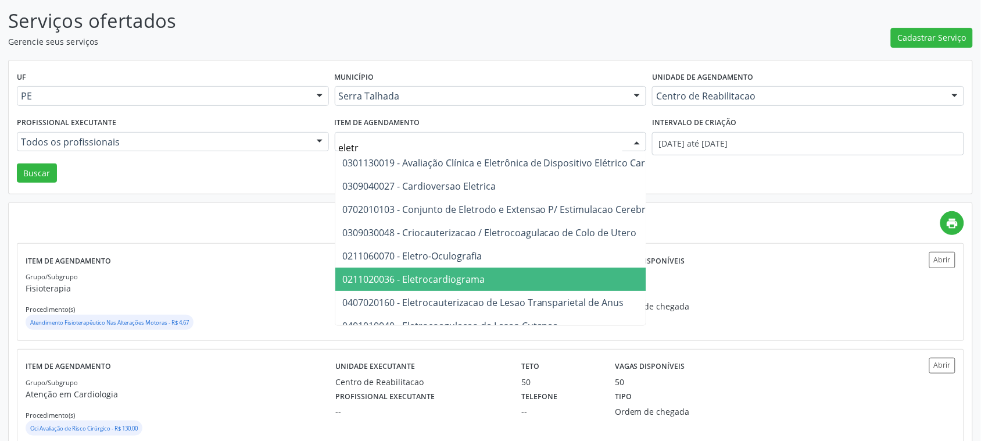
click at [428, 282] on span "0211020036 - Eletrocardiograma" at bounding box center [413, 279] width 142 height 13
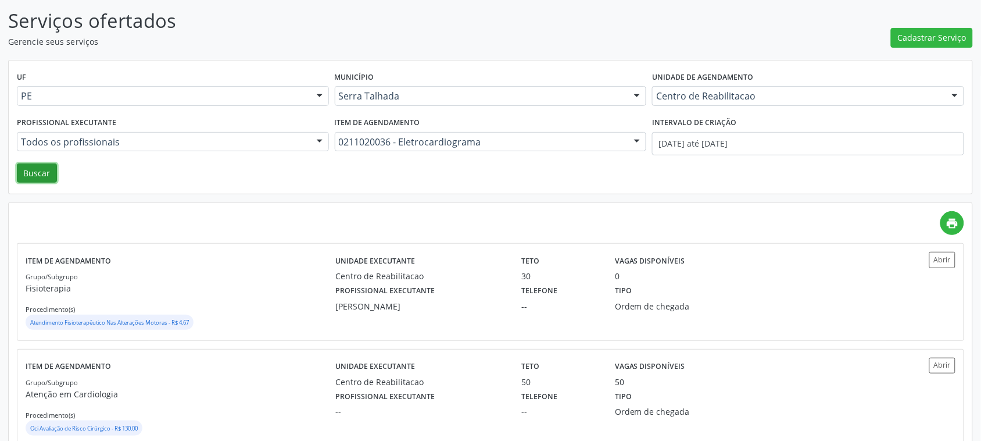
click at [38, 175] on button "Buscar" at bounding box center [37, 173] width 40 height 20
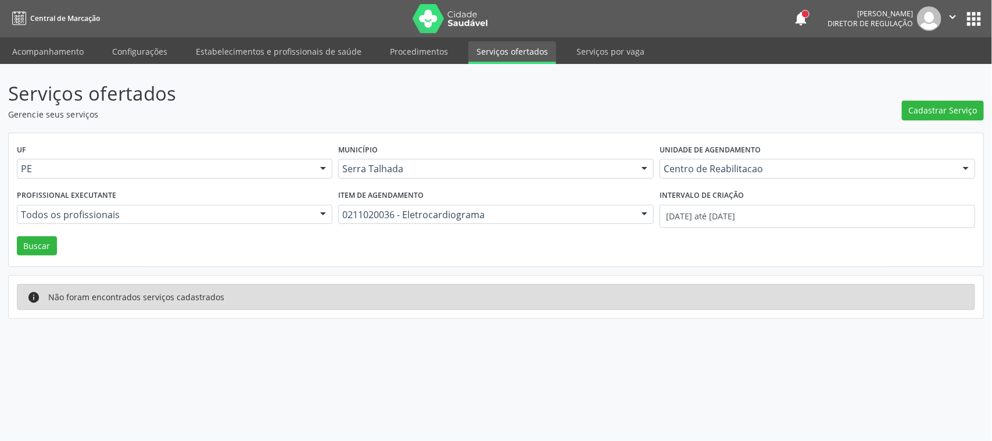
click at [520, 122] on div "Serviços ofertados Gerencie seus serviços Cadastrar Serviço UF PE PE Nenhum res…" at bounding box center [496, 199] width 976 height 240
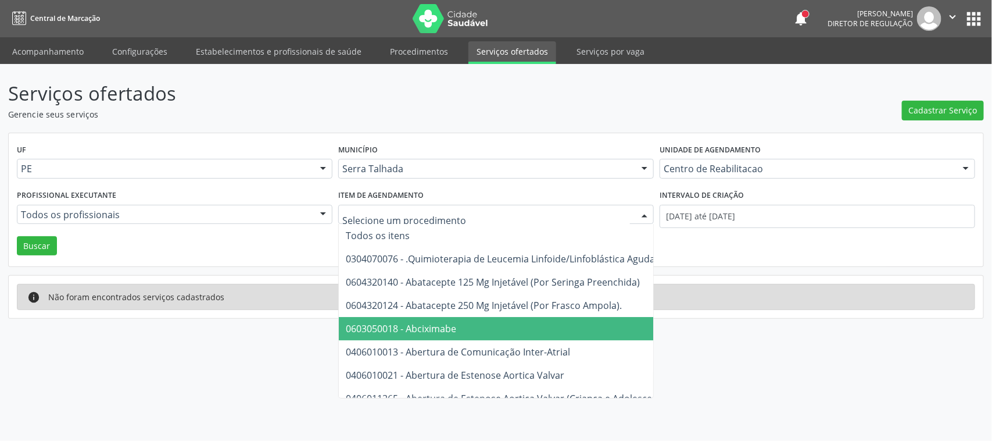
click at [832, 240] on div "UF PE PE Nenhum resultado encontrado para: " " Não há nenhuma opção para ser ex…" at bounding box center [496, 200] width 975 height 134
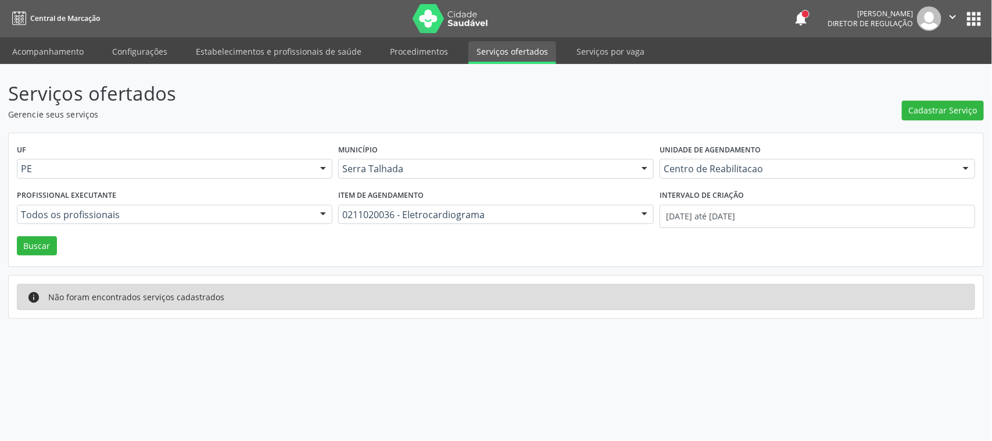
click at [59, 238] on div "UF PE PE Nenhum resultado encontrado para: " " Não há nenhuma opção para ser ex…" at bounding box center [496, 200] width 975 height 134
click at [52, 242] on button "Buscar" at bounding box center [37, 246] width 40 height 20
click at [562, 227] on div "Item de agendamento 0211020036 - Eletrocardiograma Todos os itens 0304070076 - …" at bounding box center [495, 211] width 321 height 49
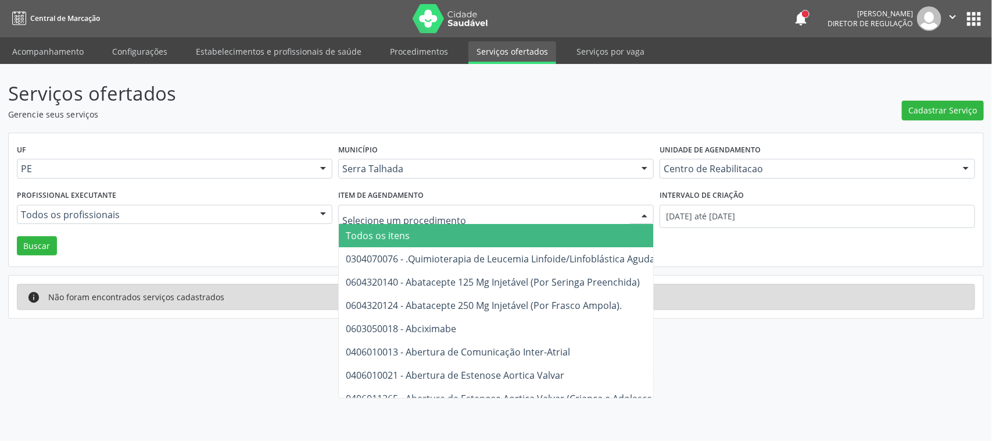
click at [454, 227] on span "Todos os itens" at bounding box center [790, 235] width 903 height 23
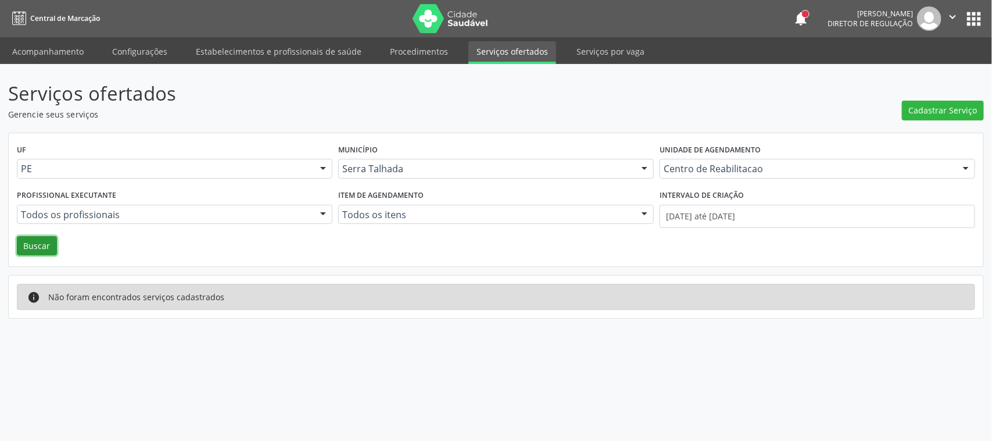
click at [31, 241] on button "Buscar" at bounding box center [37, 246] width 40 height 20
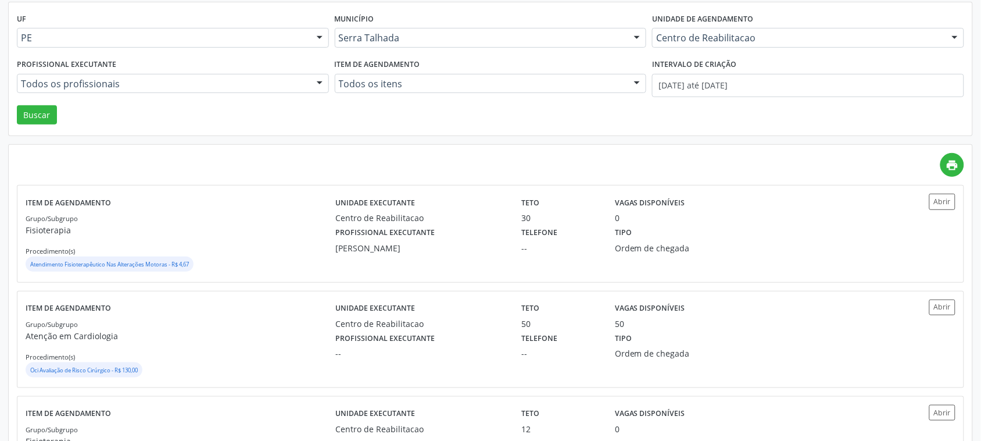
scroll to position [130, 0]
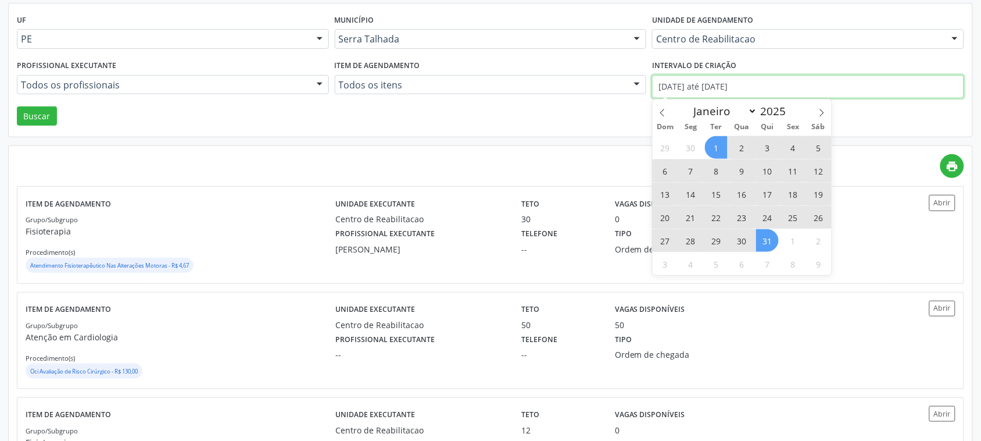
click at [740, 85] on input "[DATE] até [DATE]" at bounding box center [808, 86] width 312 height 23
click at [666, 110] on icon at bounding box center [663, 113] width 8 height 8
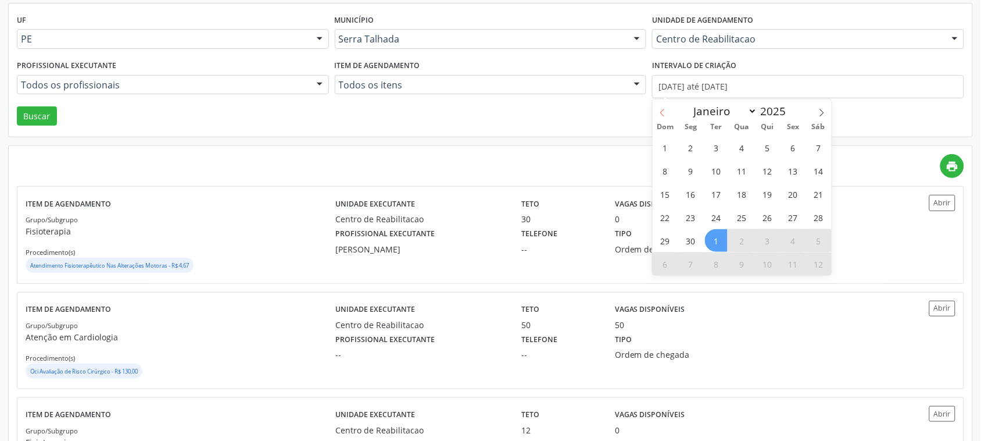
select select "5"
click at [689, 146] on span "2" at bounding box center [691, 147] width 23 height 23
type input "02/06/2025"
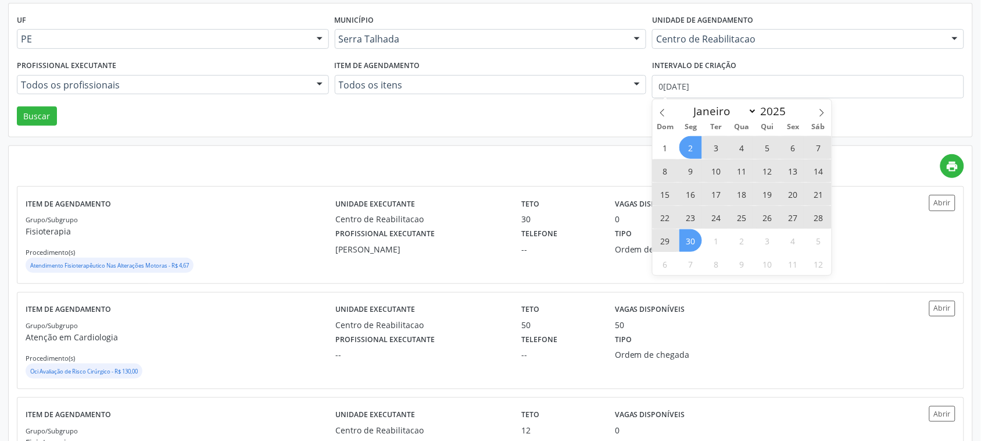
click at [692, 233] on span "30" at bounding box center [691, 240] width 23 height 23
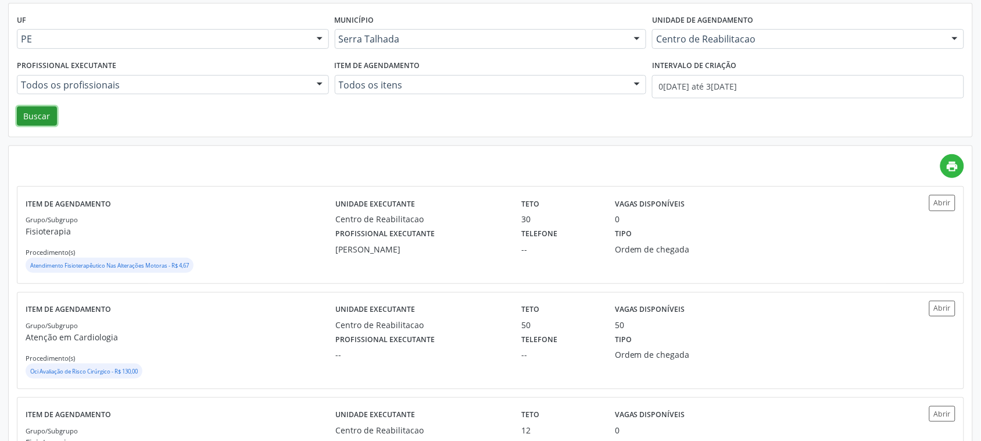
click at [37, 117] on button "Buscar" at bounding box center [37, 116] width 40 height 20
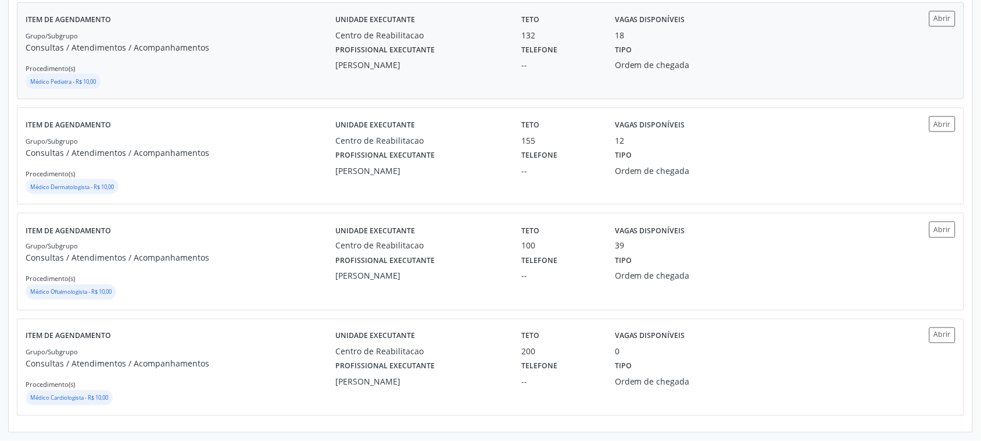
scroll to position [275, 0]
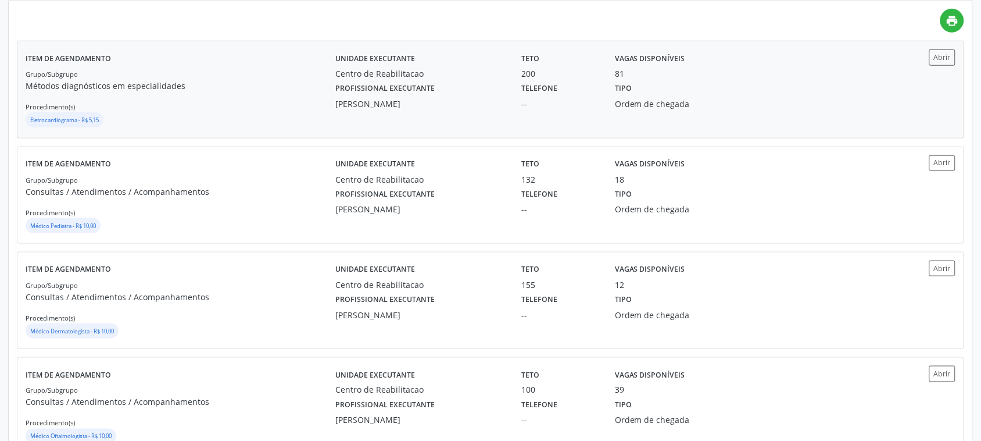
click at [257, 119] on div "Eletrocardiograma - R$ 5,15" at bounding box center [181, 120] width 310 height 17
click at [734, 282] on div "12" at bounding box center [676, 284] width 123 height 12
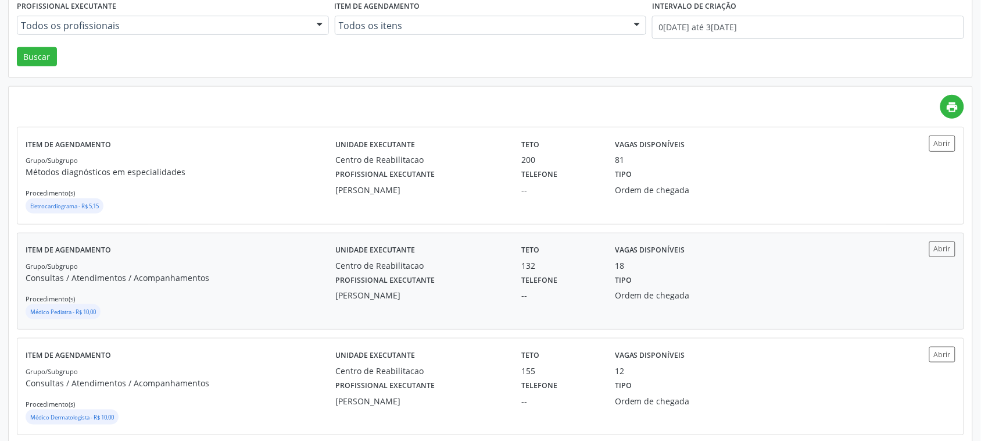
scroll to position [0, 0]
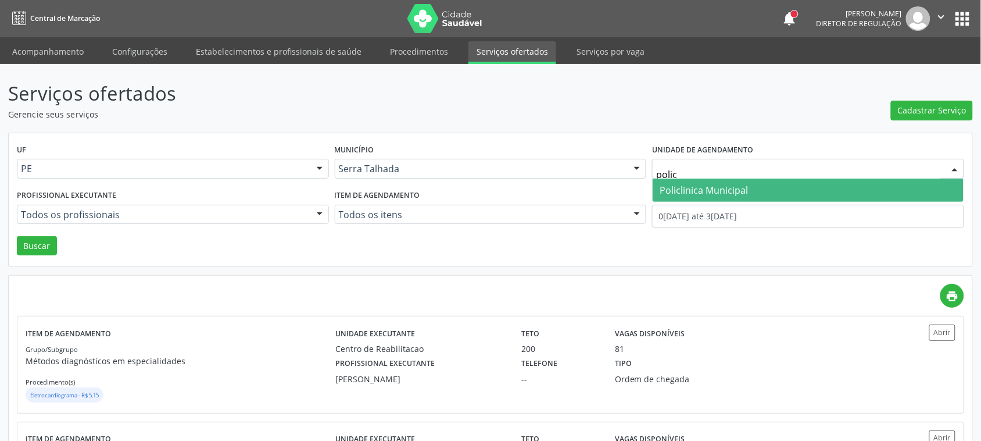
type input "policl"
click at [683, 188] on span "Policlinica Municipal" at bounding box center [704, 190] width 88 height 13
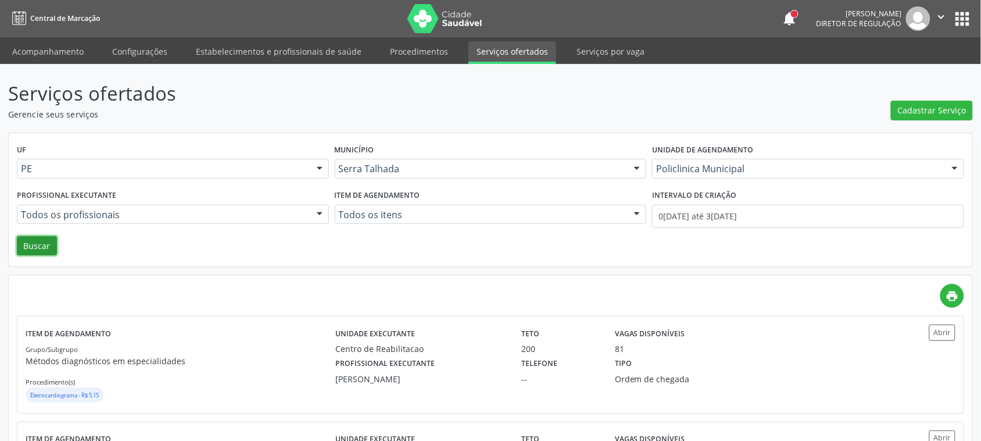
click at [39, 245] on button "Buscar" at bounding box center [37, 246] width 40 height 20
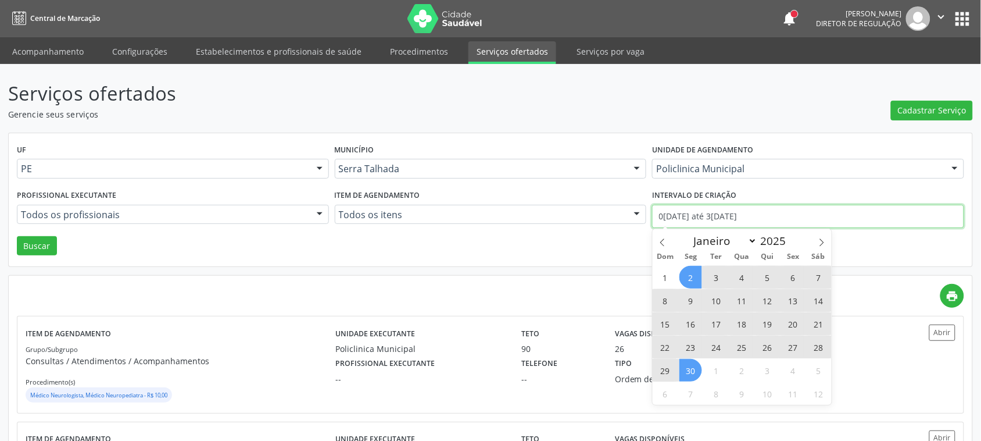
click at [710, 205] on input "02/06/2025 até 30/06/2025" at bounding box center [808, 216] width 312 height 23
click at [818, 244] on icon at bounding box center [822, 242] width 8 height 8
select select "6"
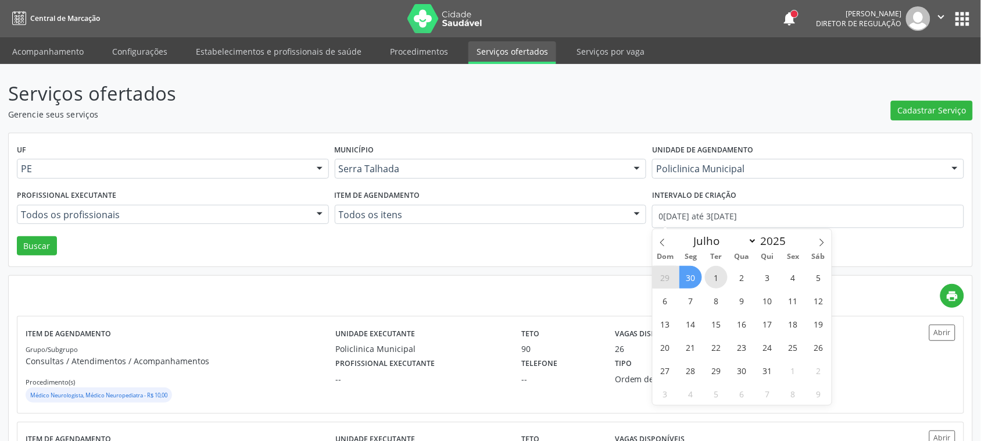
click at [719, 271] on span "1" at bounding box center [716, 277] width 23 height 23
type input "[DATE]"
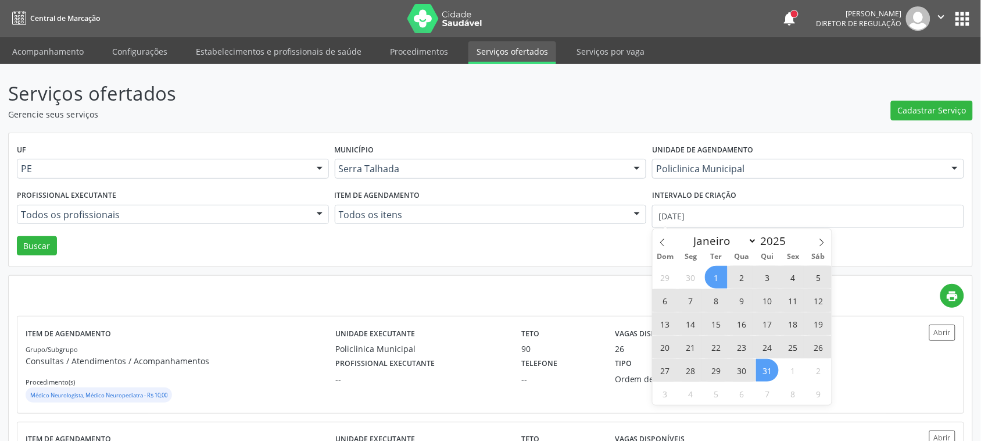
click at [765, 366] on span "31" at bounding box center [767, 370] width 23 height 23
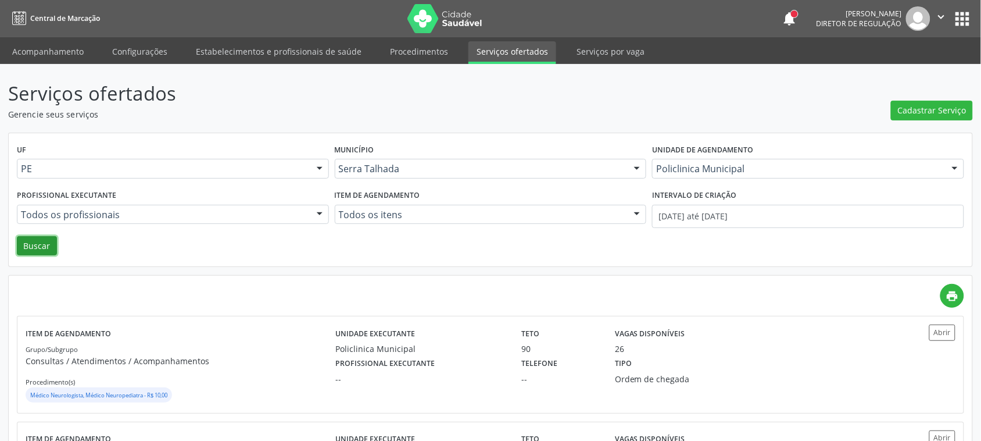
click at [47, 251] on button "Buscar" at bounding box center [37, 246] width 40 height 20
click at [25, 51] on link "Acompanhamento" at bounding box center [48, 51] width 88 height 20
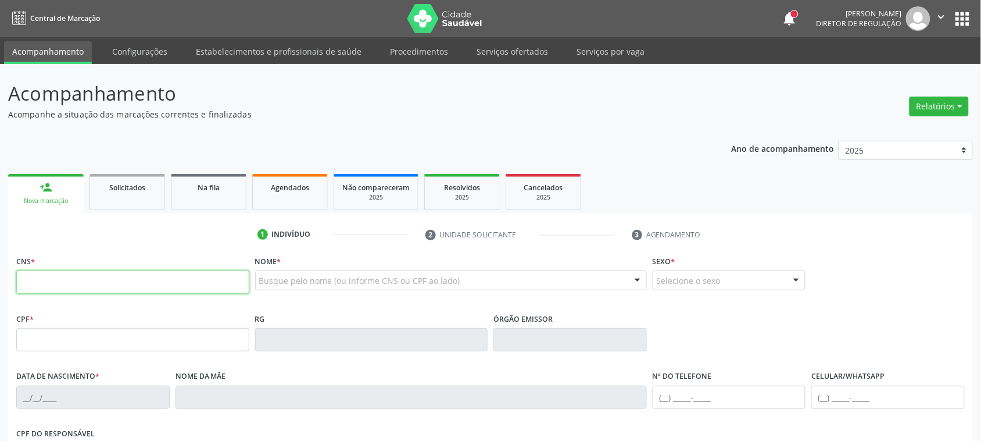
click at [112, 283] on input "text" at bounding box center [132, 281] width 233 height 23
click at [431, 45] on link "Procedimentos" at bounding box center [419, 51] width 74 height 20
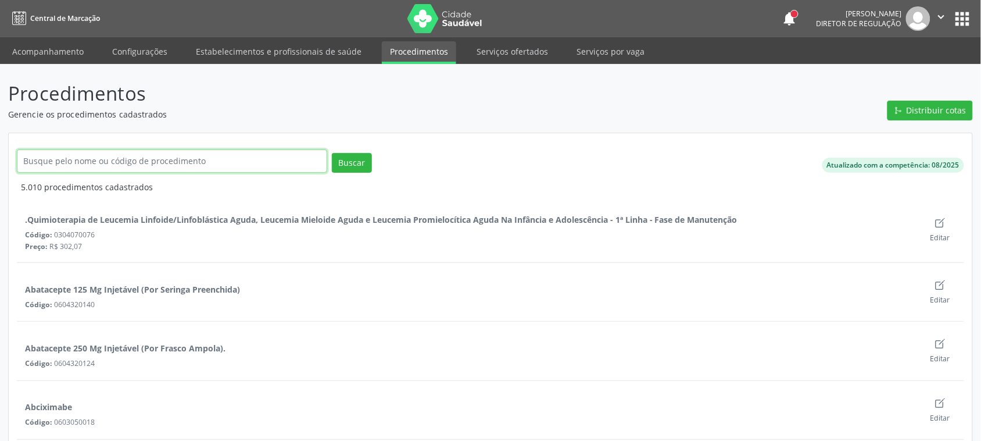
click at [238, 164] on input "text" at bounding box center [172, 160] width 310 height 23
type input "USG B"
click button "Buscar" at bounding box center [352, 163] width 40 height 20
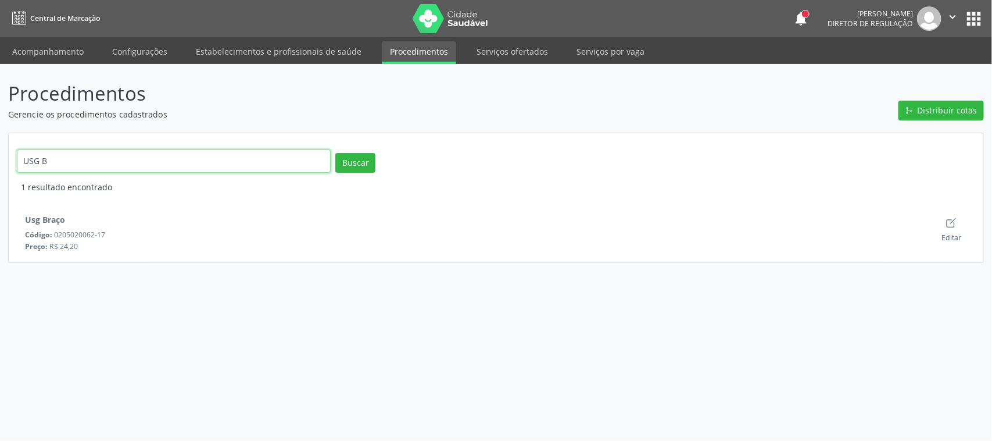
click at [146, 170] on input "USG B" at bounding box center [174, 160] width 314 height 23
type input "USG COTO"
click at [352, 166] on button "Buscar" at bounding box center [355, 163] width 40 height 20
click at [57, 165] on input "USG COTO" at bounding box center [174, 160] width 314 height 23
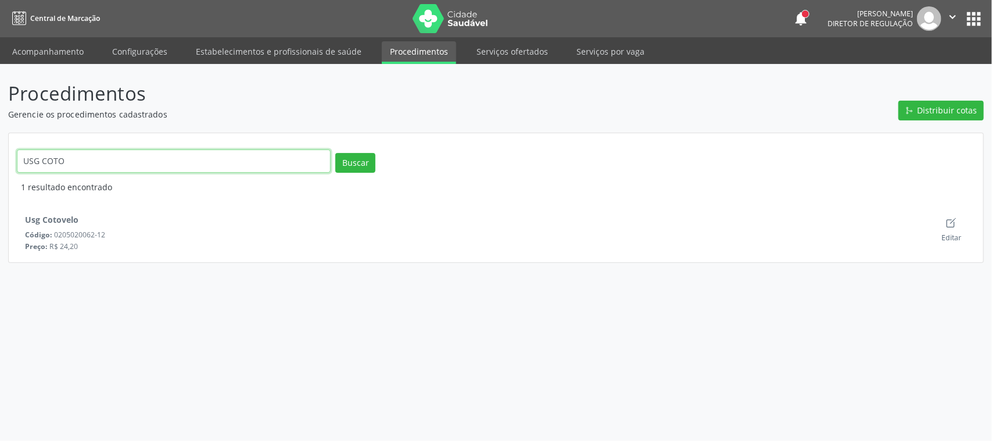
click at [57, 165] on input "USG COTO" at bounding box center [174, 160] width 314 height 23
type input "USG FOSSA"
click at [346, 166] on button "Buscar" at bounding box center [355, 163] width 40 height 20
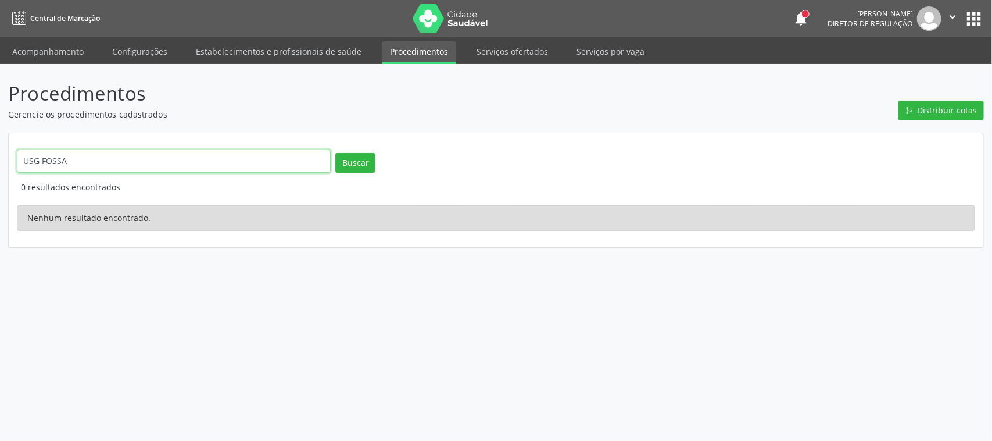
click at [85, 163] on input "USG FOSSA" at bounding box center [174, 160] width 314 height 23
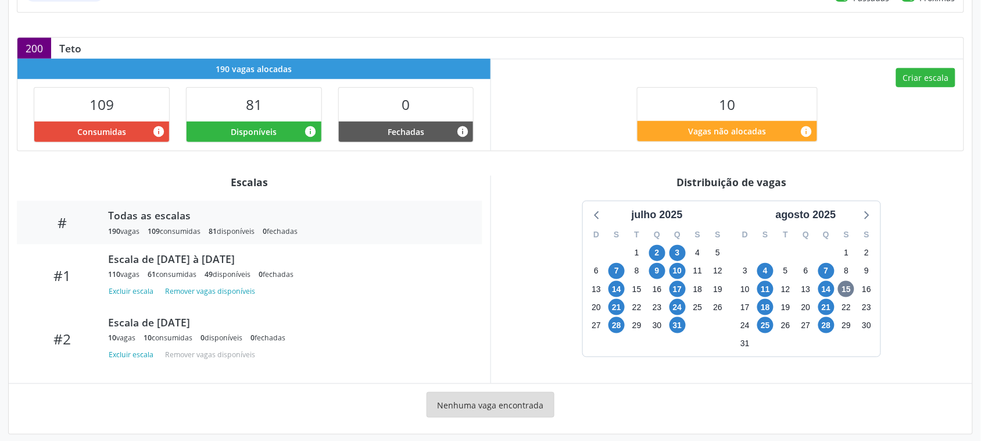
scroll to position [237, 0]
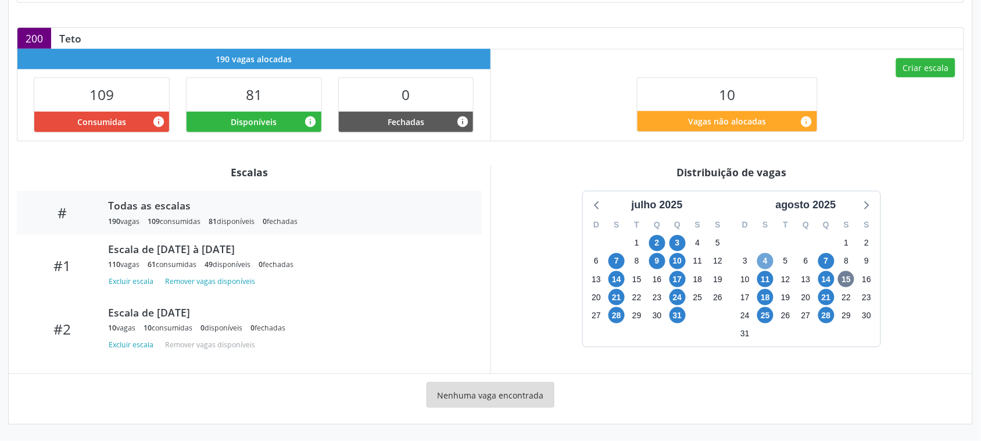
click at [764, 257] on span "4" at bounding box center [765, 261] width 16 height 16
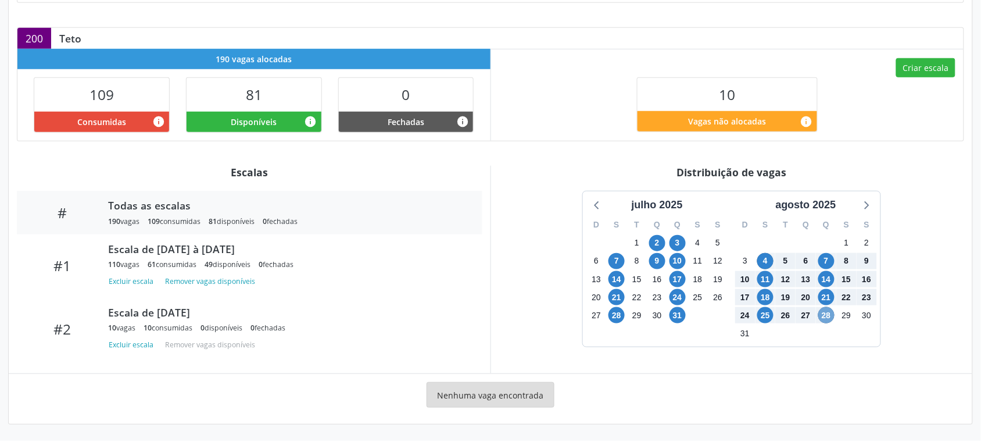
click at [832, 317] on span "28" at bounding box center [826, 315] width 16 height 16
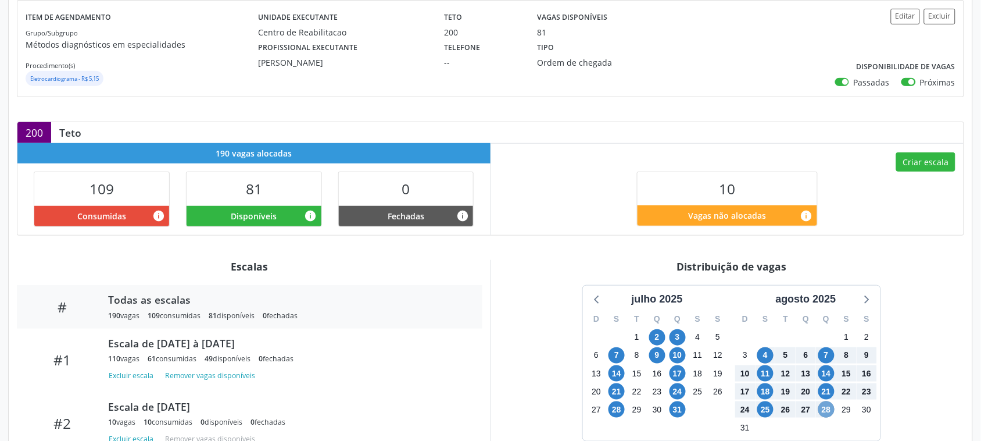
scroll to position [134, 0]
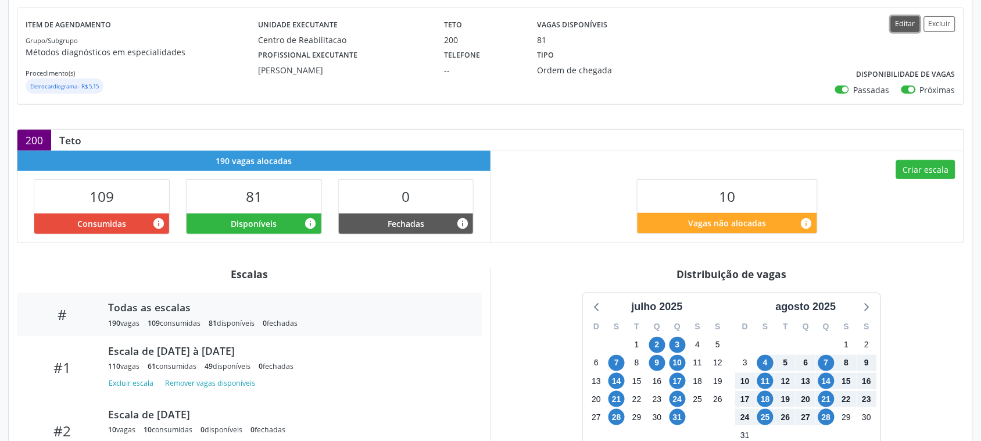
click at [899, 29] on button "Editar" at bounding box center [905, 24] width 29 height 16
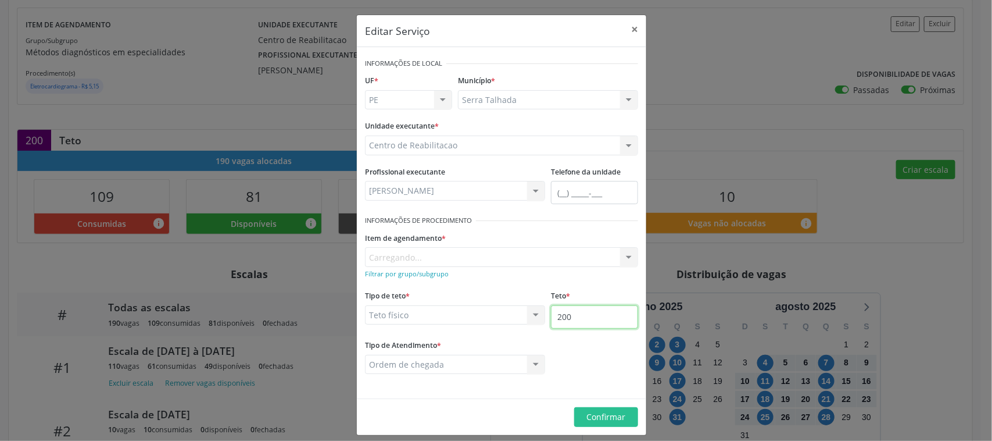
click at [569, 320] on input "200" at bounding box center [594, 316] width 87 height 23
type input "230"
click at [602, 425] on button "Confirmar" at bounding box center [606, 417] width 64 height 20
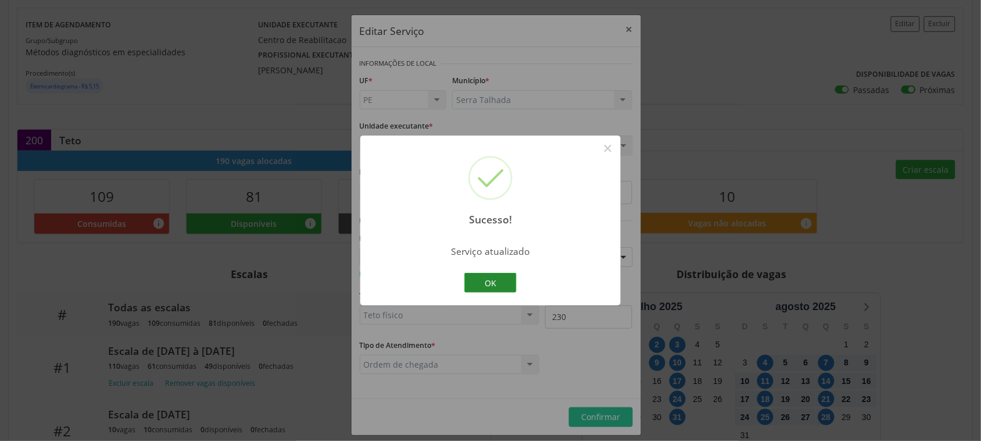
click at [492, 288] on button "OK" at bounding box center [490, 283] width 52 height 20
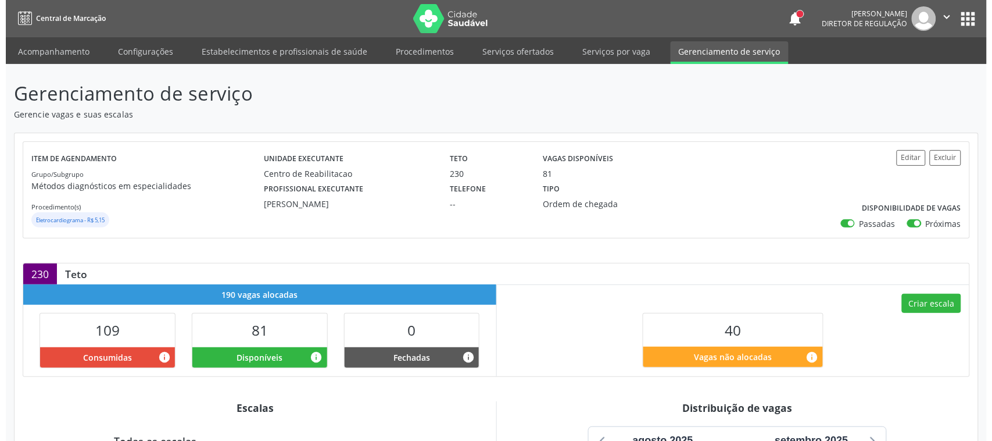
scroll to position [145, 0]
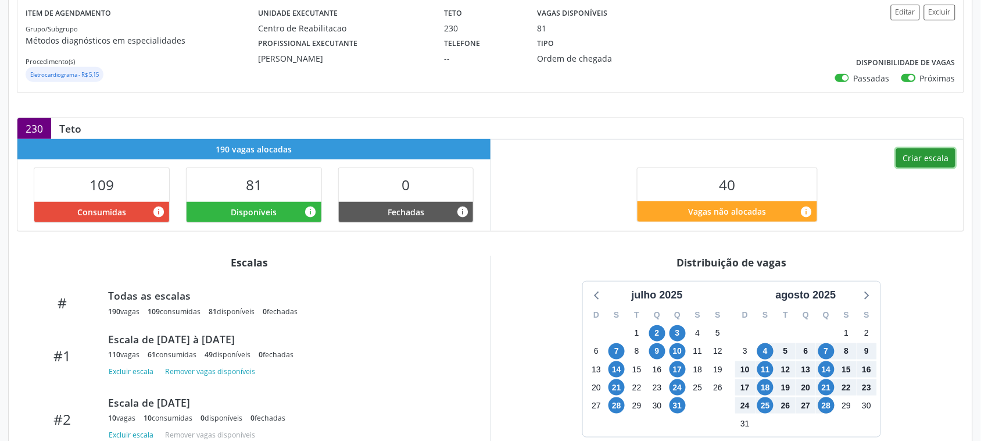
click at [914, 155] on button "Criar escala" at bounding box center [925, 158] width 59 height 20
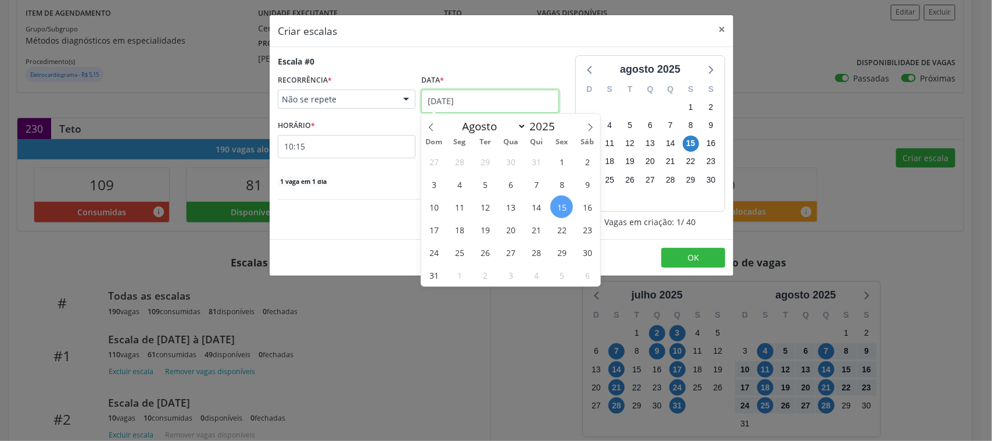
click at [469, 106] on input "15/08/2025" at bounding box center [490, 101] width 138 height 23
click at [344, 96] on span "Não se repete" at bounding box center [337, 100] width 110 height 12
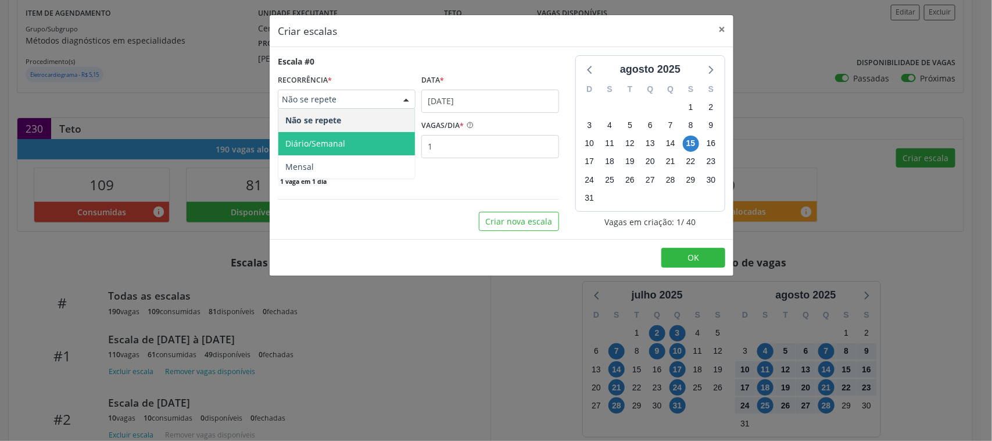
click at [321, 146] on span "Diário/Semanal" at bounding box center [315, 143] width 60 height 11
select select "7"
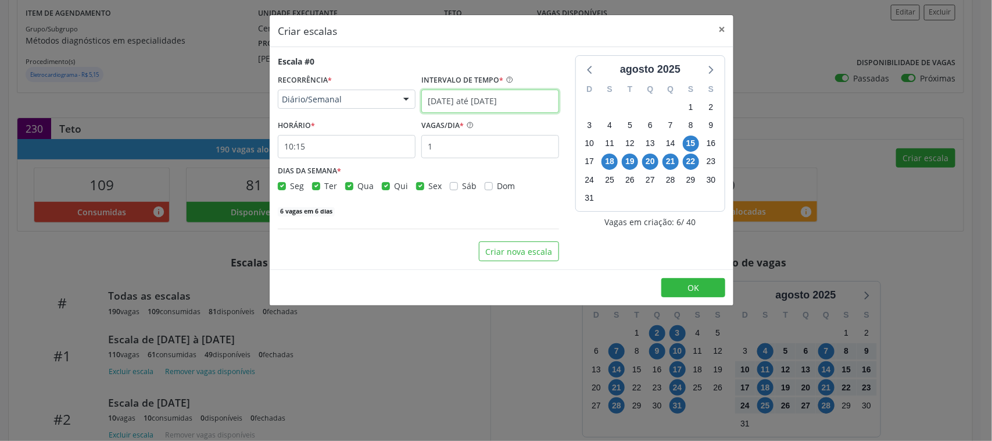
click at [463, 96] on input "15/08/2025 até 22/08/2025" at bounding box center [490, 101] width 138 height 23
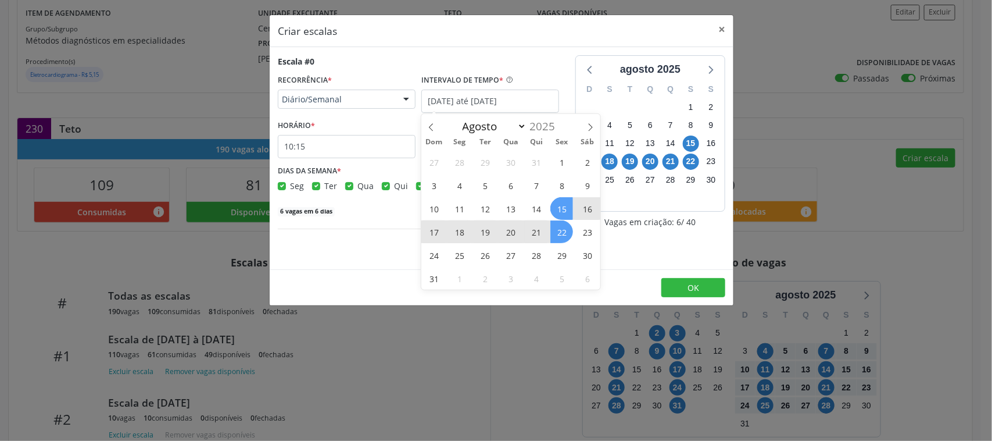
click at [480, 233] on span "19" at bounding box center [485, 231] width 23 height 23
type input "19/08/2025"
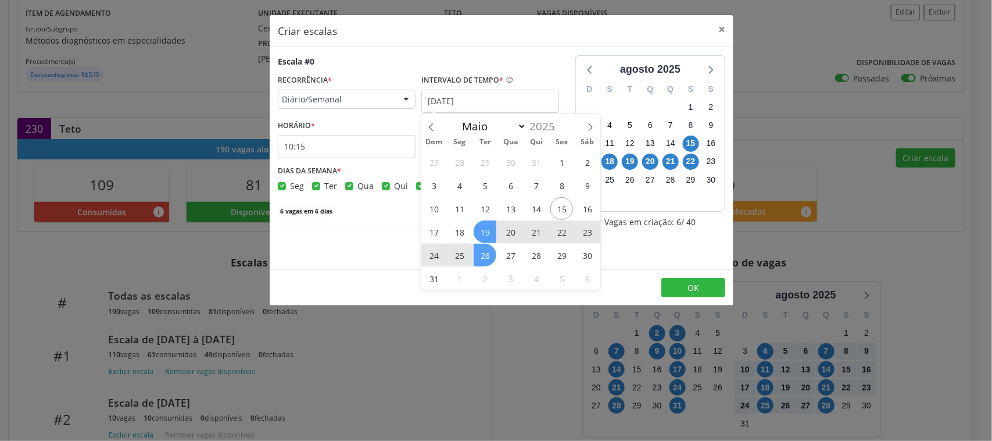
click at [484, 260] on span "26" at bounding box center [485, 255] width 23 height 23
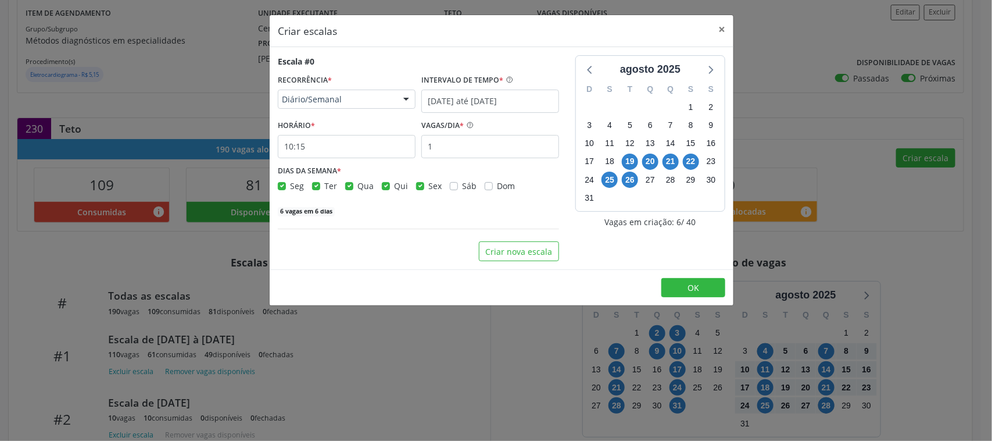
click at [358, 190] on label "Qua" at bounding box center [366, 186] width 16 height 12
click at [352, 190] on input "Qua" at bounding box center [349, 185] width 8 height 10
checkbox input "false"
click at [394, 184] on label "Qui" at bounding box center [401, 186] width 14 height 12
click at [384, 184] on input "Qui" at bounding box center [386, 185] width 8 height 10
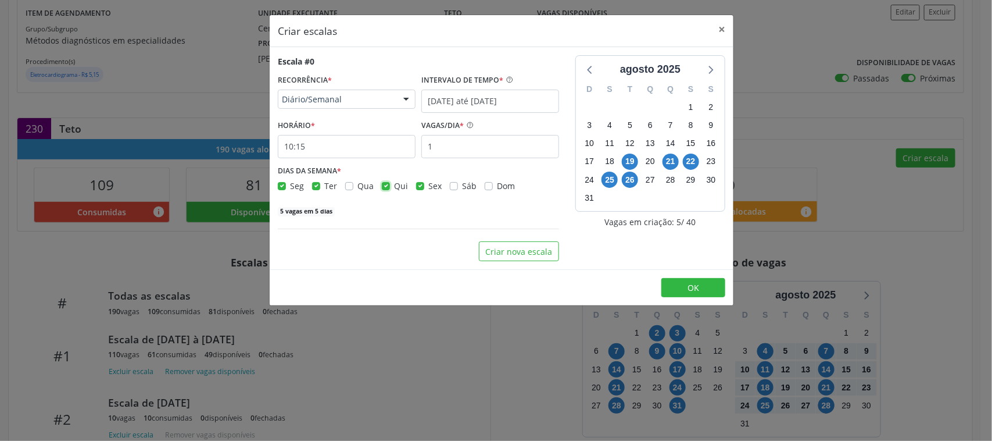
checkbox input "false"
click at [290, 184] on label "Seg" at bounding box center [297, 186] width 14 height 12
click at [284, 184] on input "Seg" at bounding box center [282, 185] width 8 height 10
checkbox input "false"
click at [335, 150] on input "10:15" at bounding box center [347, 146] width 138 height 23
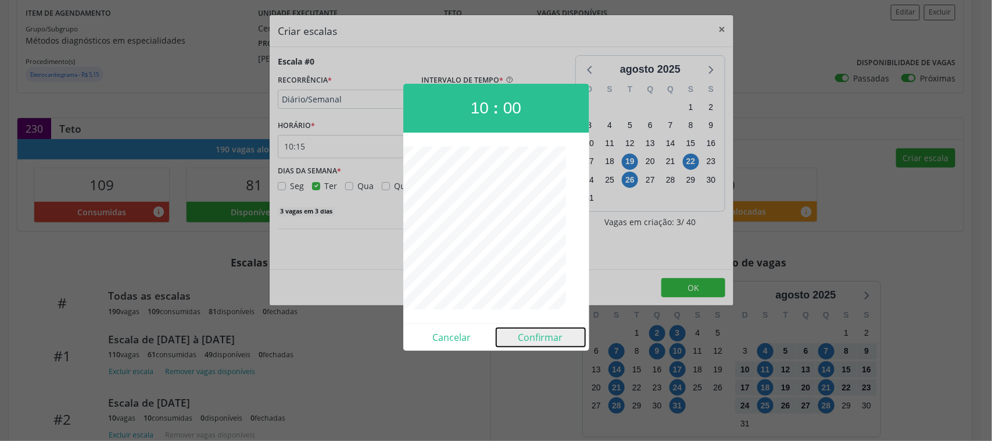
click at [539, 333] on button "Confirmar" at bounding box center [540, 337] width 89 height 19
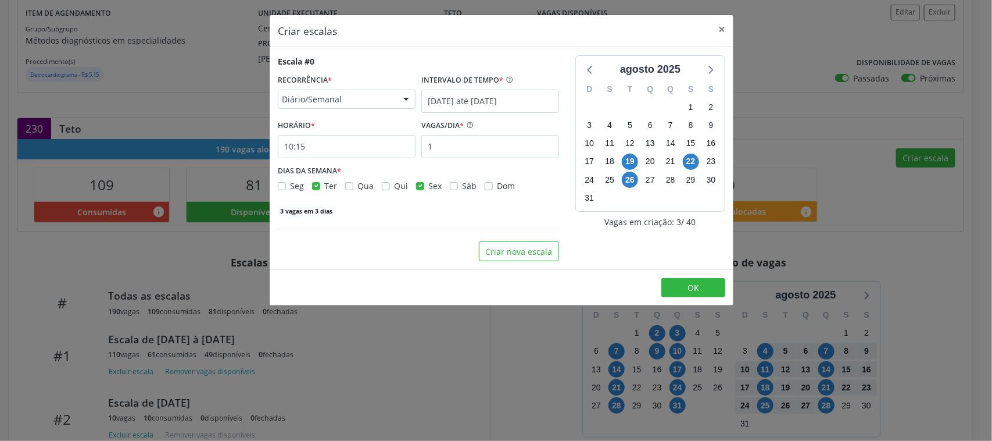
type input "10:00"
click at [458, 144] on input "1" at bounding box center [490, 146] width 138 height 23
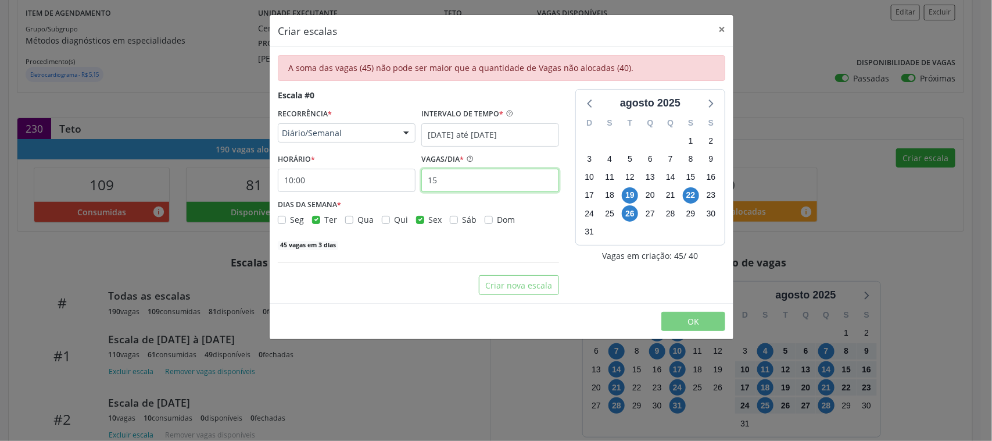
type input "1"
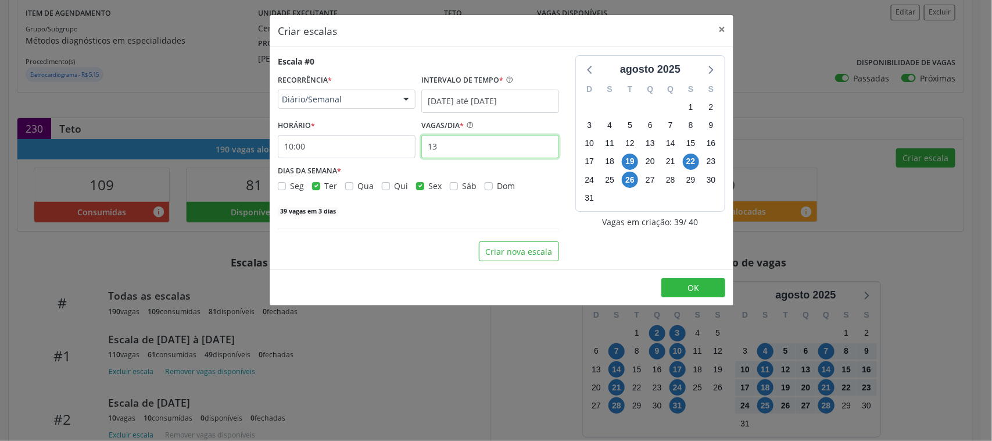
type input "13"
click at [428, 188] on label "Sex" at bounding box center [434, 186] width 13 height 12
click at [417, 188] on input "Sex" at bounding box center [420, 185] width 8 height 10
checkbox input "false"
click at [460, 149] on input "13" at bounding box center [490, 146] width 138 height 23
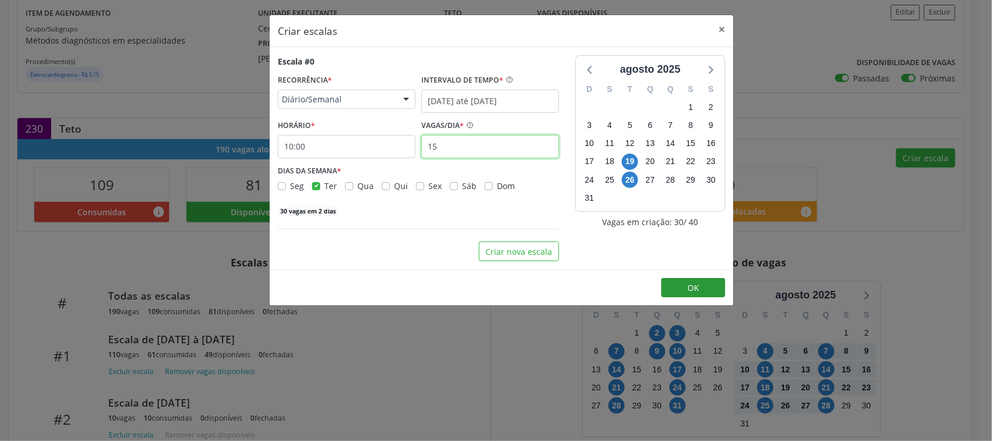
type input "15"
click at [698, 294] on button "OK" at bounding box center [694, 288] width 64 height 20
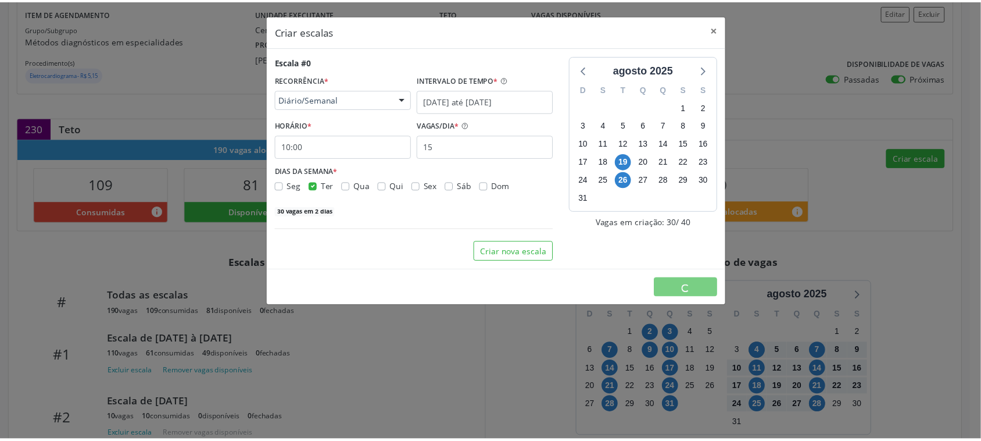
scroll to position [0, 0]
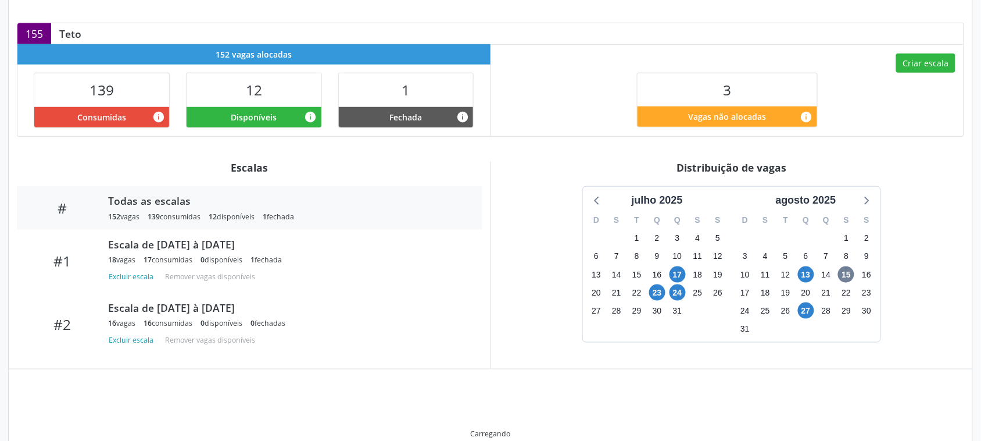
scroll to position [237, 0]
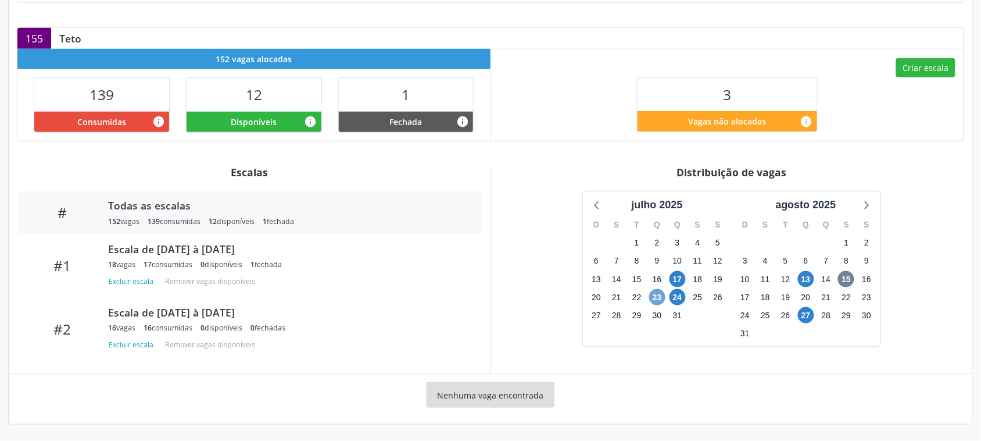
click at [658, 298] on span "23" at bounding box center [657, 297] width 16 height 16
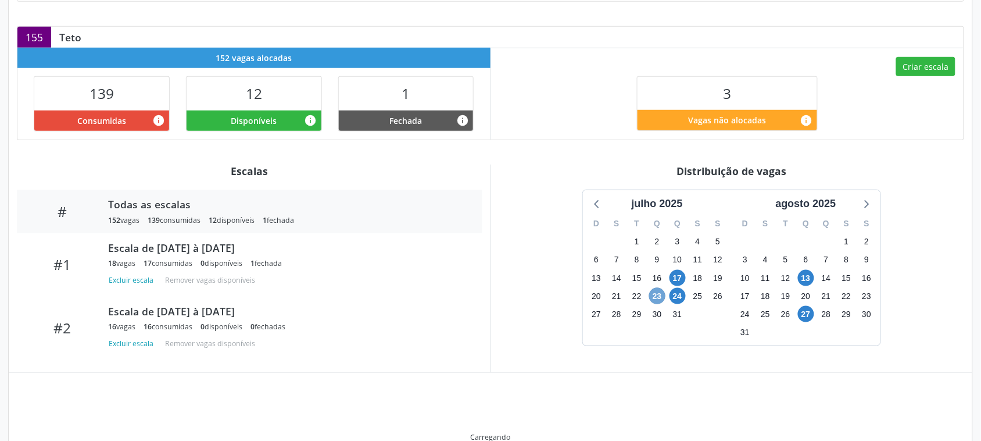
click at [658, 298] on span "23" at bounding box center [657, 296] width 16 height 16
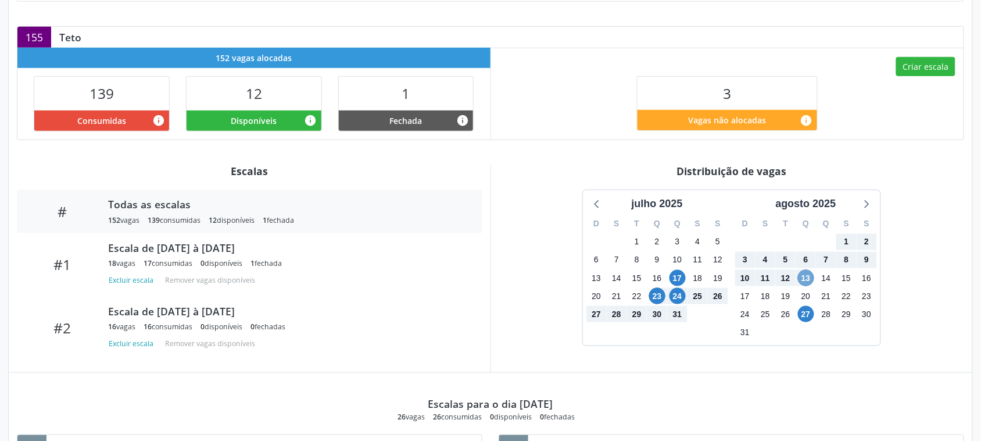
click at [802, 277] on span "13" at bounding box center [806, 278] width 16 height 16
click at [804, 316] on span "27" at bounding box center [806, 314] width 16 height 16
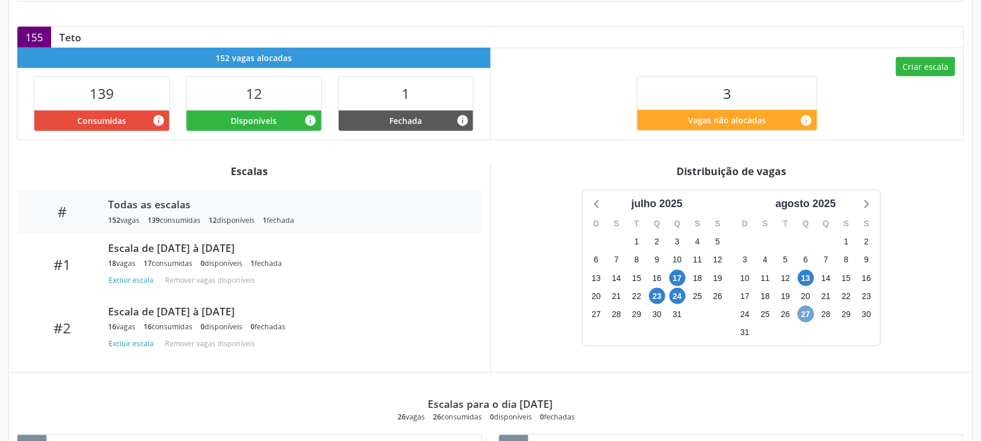
click at [804, 316] on span "27" at bounding box center [806, 314] width 16 height 16
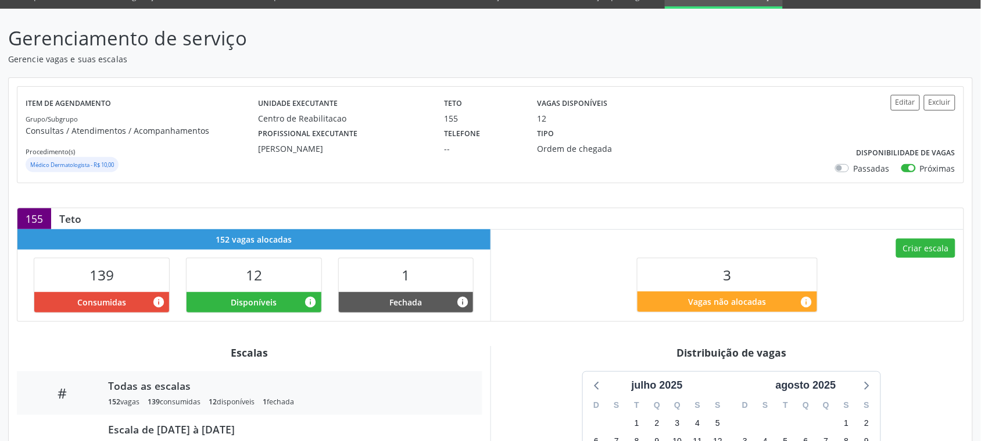
scroll to position [0, 0]
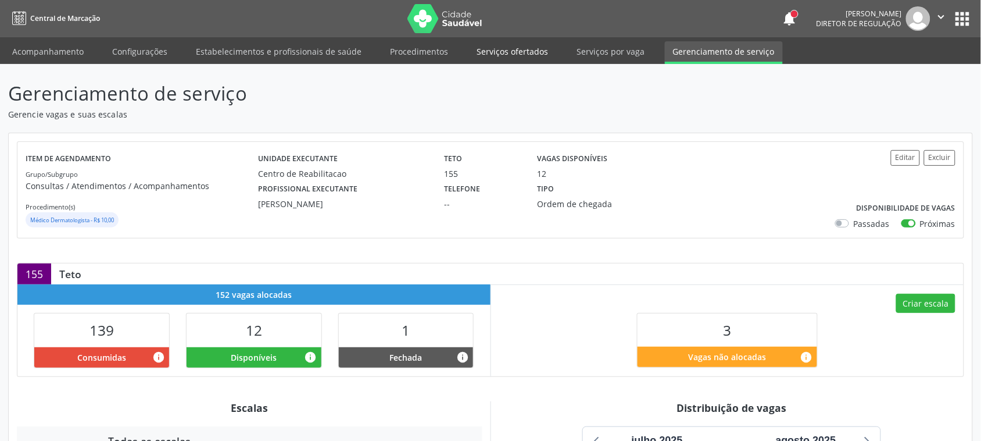
click at [481, 48] on link "Serviços ofertados" at bounding box center [513, 51] width 88 height 20
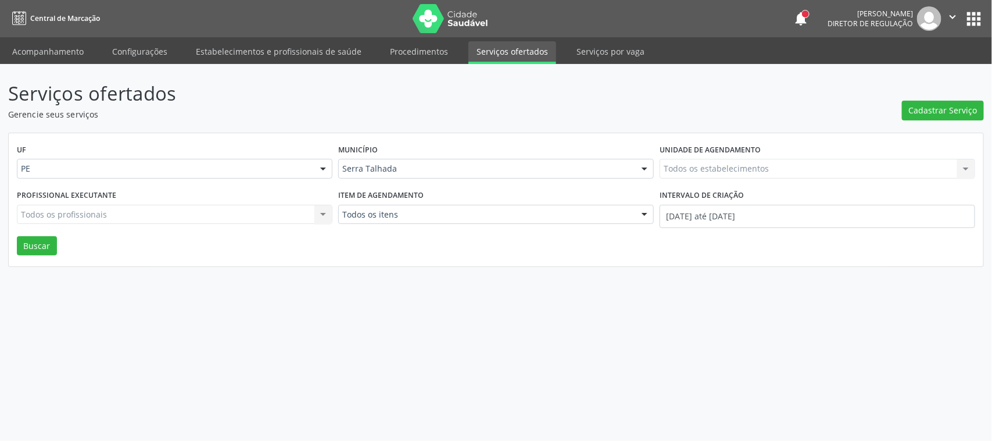
click at [750, 166] on div "Todos os estabelecimentos Todos os estabelecimentos Nenhum resultado encontrado…" at bounding box center [818, 169] width 316 height 20
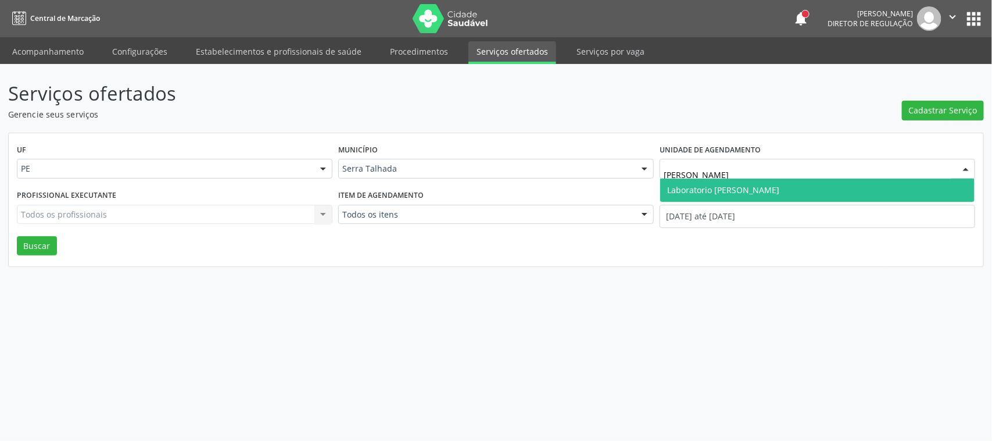
type input "[PERSON_NAME]"
click at [735, 184] on span "Laboratorio [PERSON_NAME]" at bounding box center [723, 189] width 112 height 11
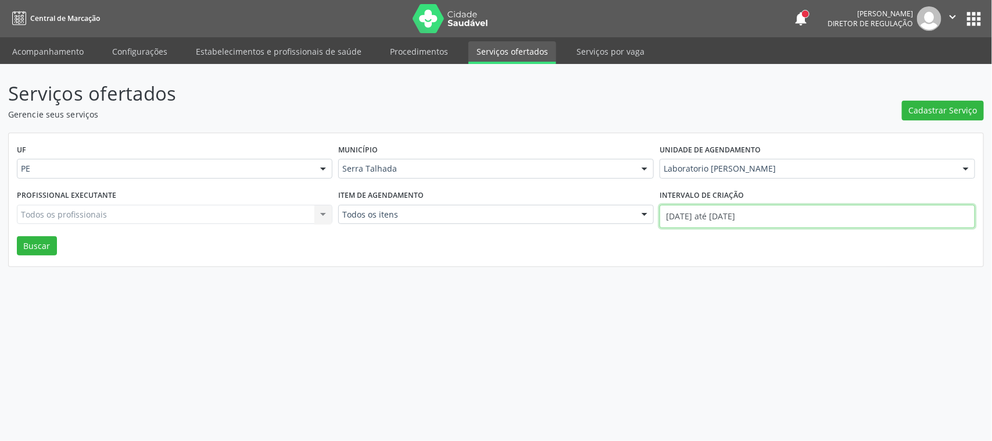
click at [738, 216] on input "[DATE] até [DATE]" at bounding box center [818, 216] width 316 height 23
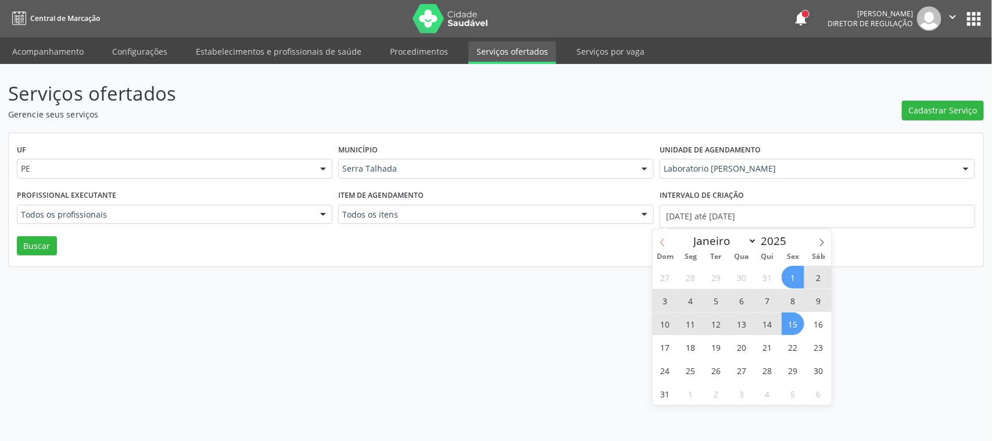
click at [667, 240] on span at bounding box center [663, 239] width 20 height 20
select select "6"
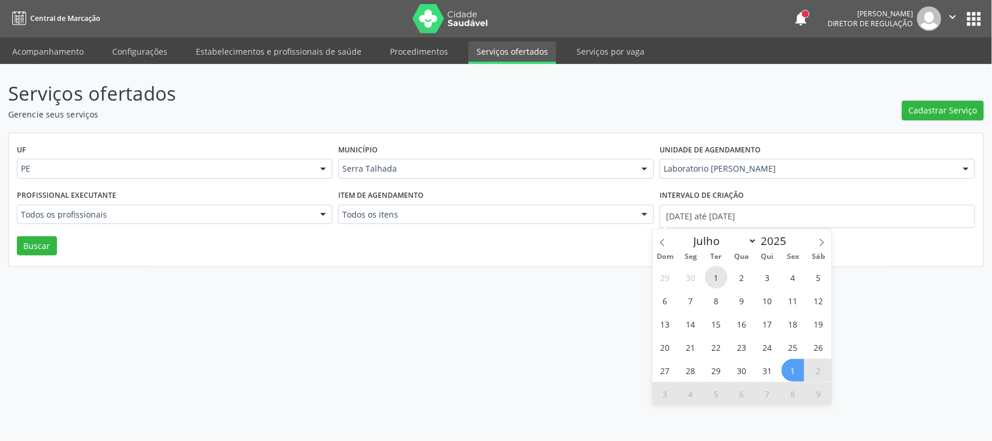
click at [721, 272] on span "1" at bounding box center [716, 277] width 23 height 23
type input "[DATE]"
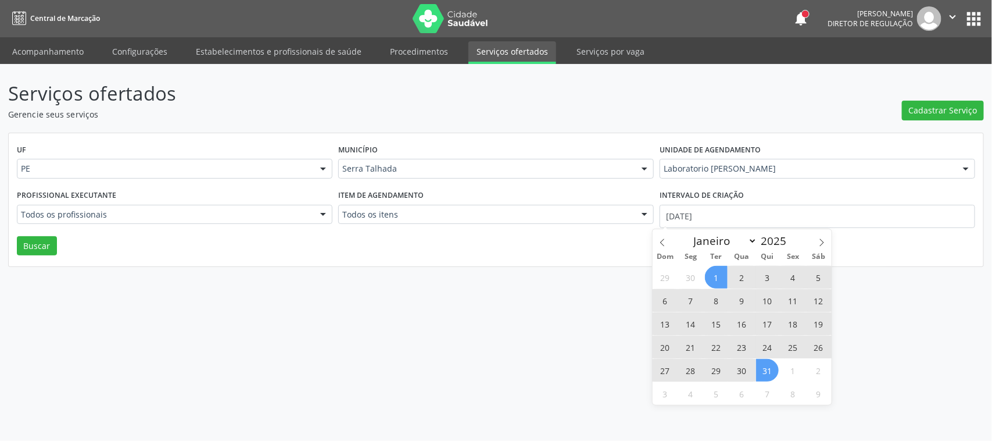
click at [766, 372] on span "31" at bounding box center [767, 370] width 23 height 23
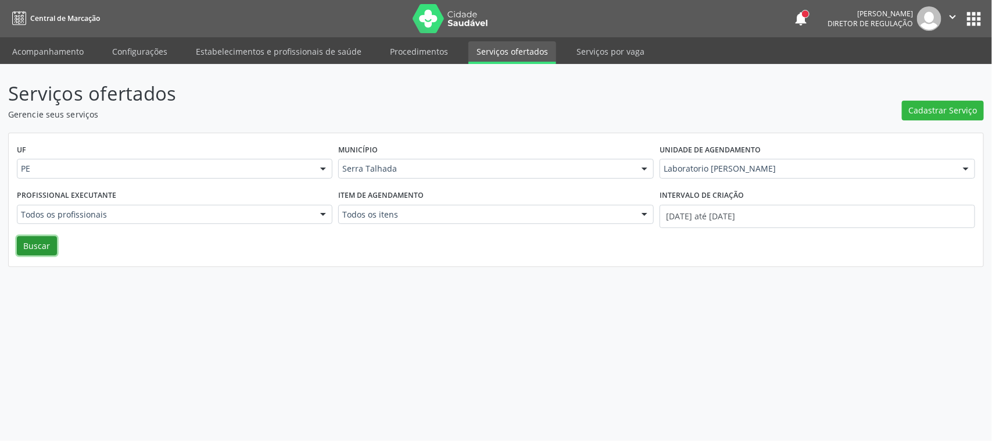
click at [45, 245] on button "Buscar" at bounding box center [37, 246] width 40 height 20
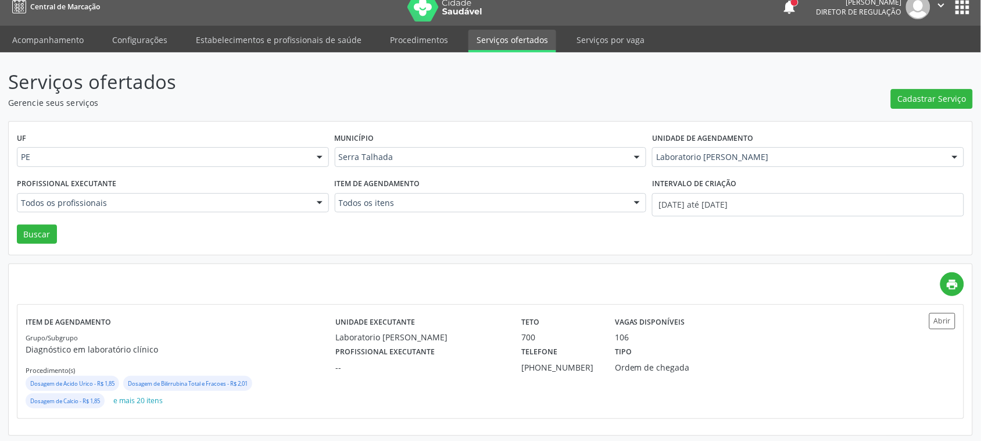
scroll to position [15, 0]
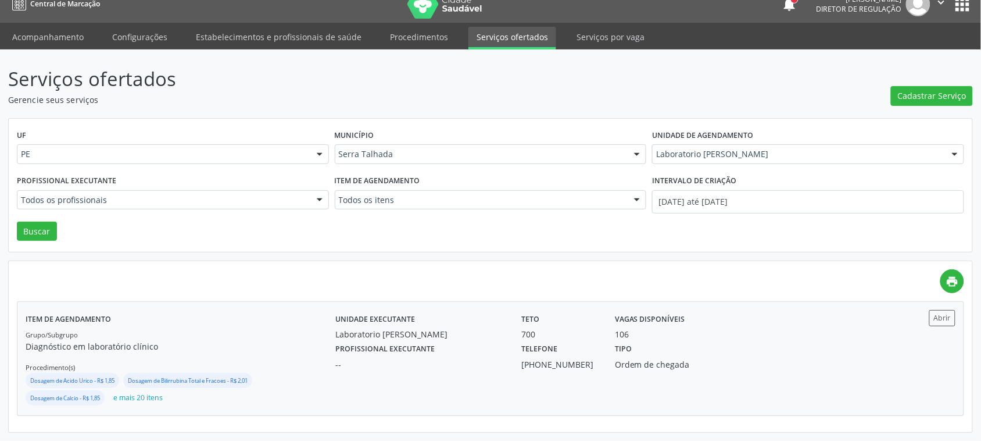
click at [748, 324] on div "Unidade executante Laboratorio Jose Paulo Terto Teto 700 Vagas disponíveis 106" at bounding box center [606, 325] width 559 height 30
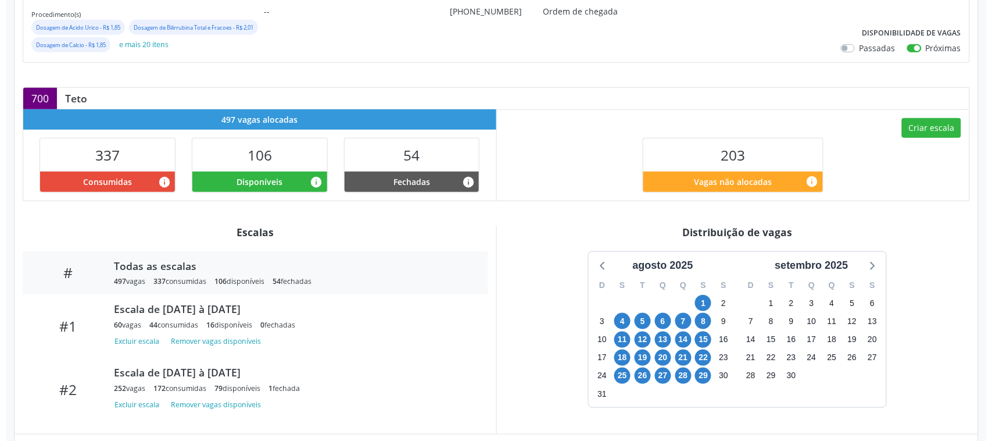
scroll to position [218, 0]
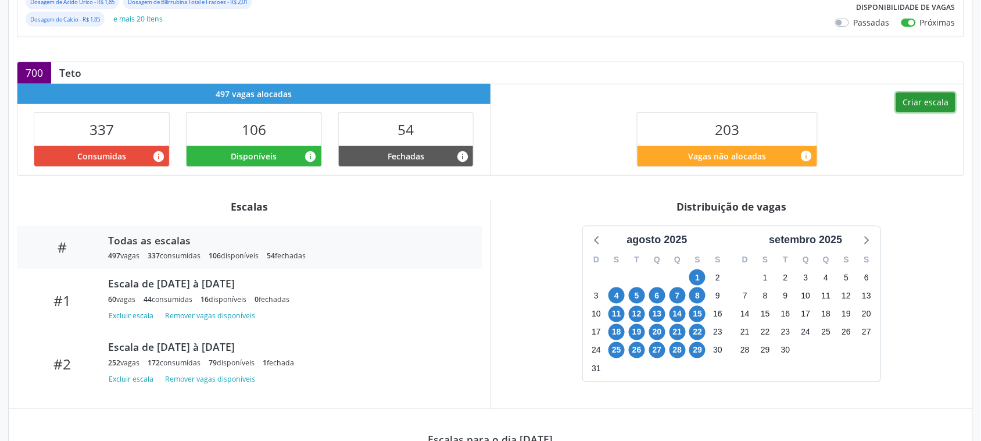
click at [946, 112] on button "Criar escala" at bounding box center [925, 102] width 59 height 20
select select "7"
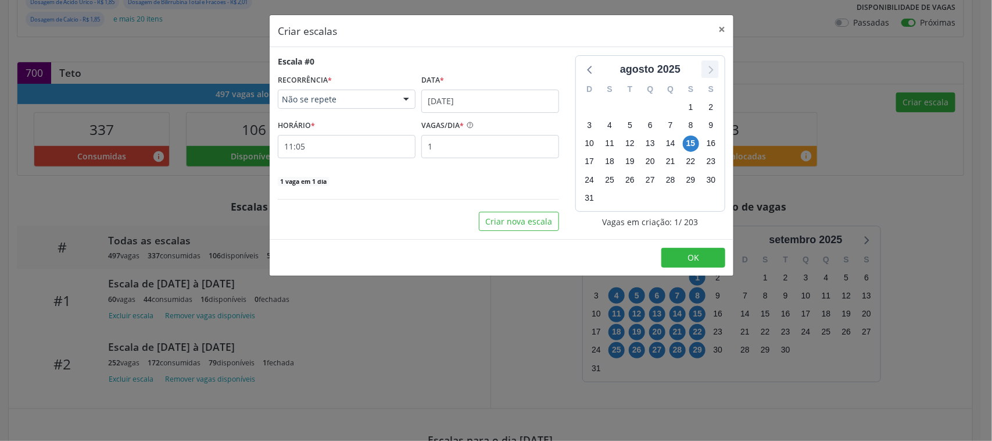
click at [715, 68] on icon at bounding box center [710, 69] width 15 height 15
click at [497, 98] on input "[DATE]" at bounding box center [490, 101] width 138 height 23
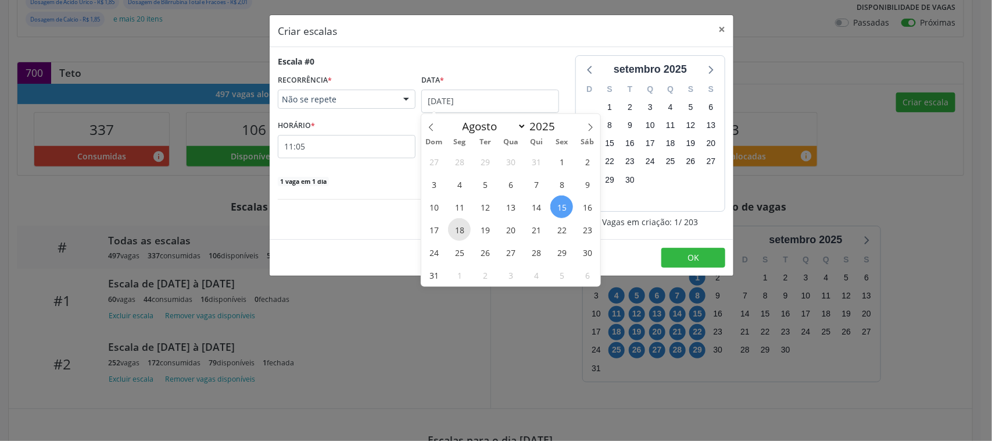
click at [456, 223] on span "18" at bounding box center [459, 229] width 23 height 23
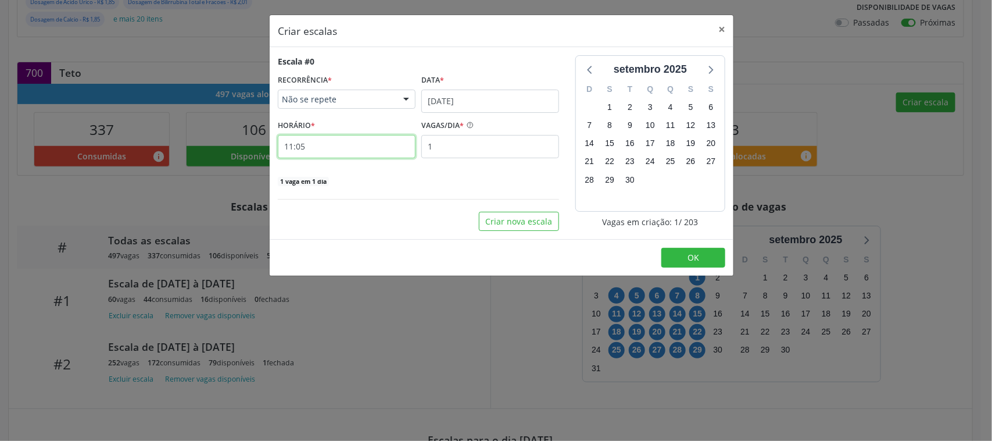
click at [313, 151] on input "11:05" at bounding box center [347, 146] width 138 height 23
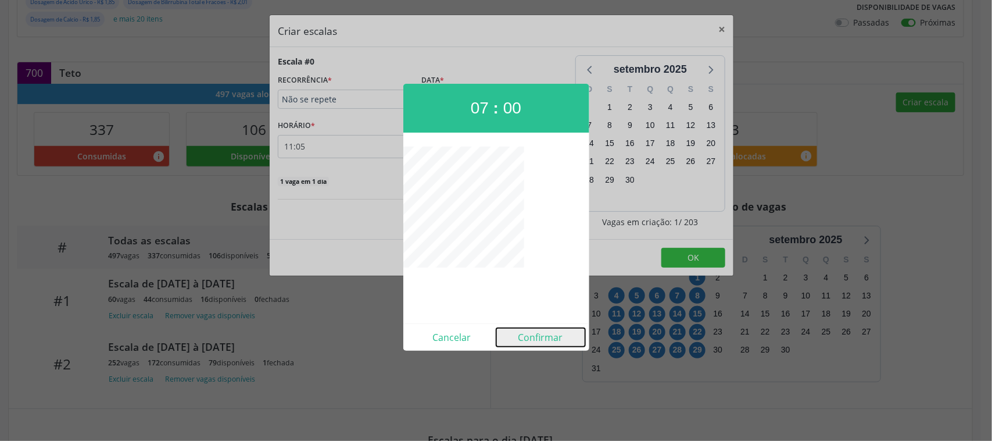
click at [553, 331] on button "Confirmar" at bounding box center [540, 337] width 89 height 19
type input "07:00"
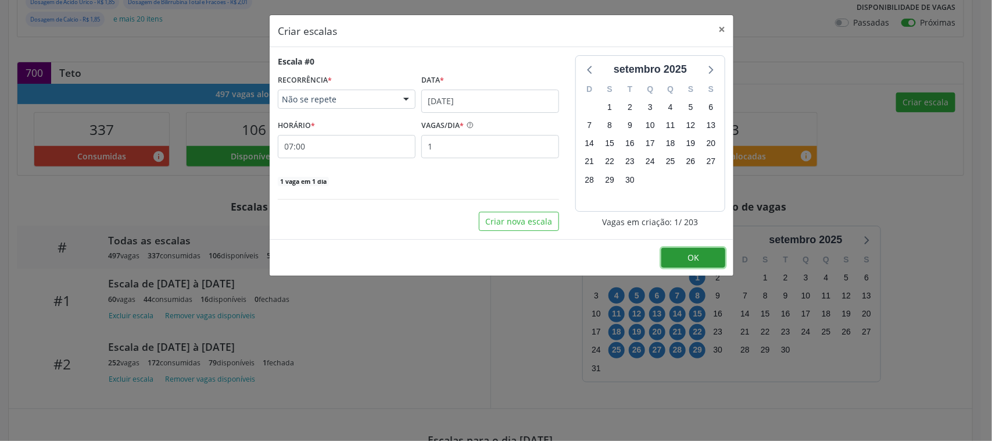
click at [691, 250] on button "OK" at bounding box center [694, 258] width 64 height 20
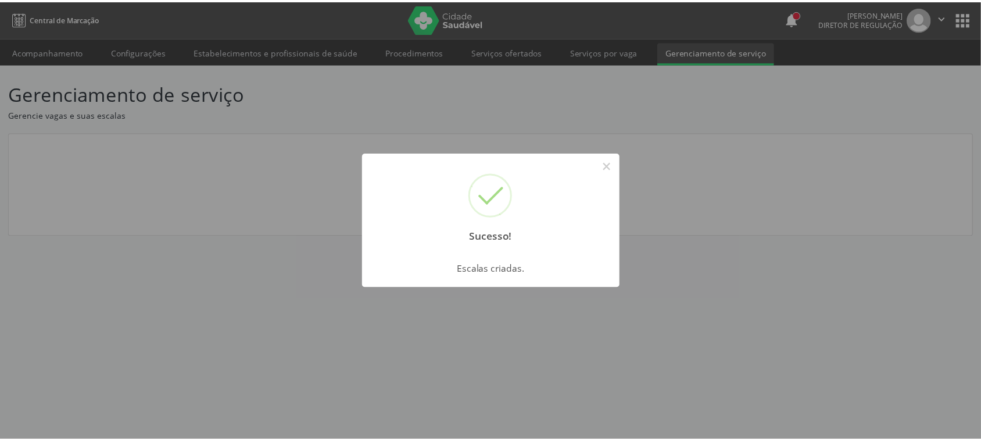
scroll to position [0, 0]
